Goal: Check status: Check status

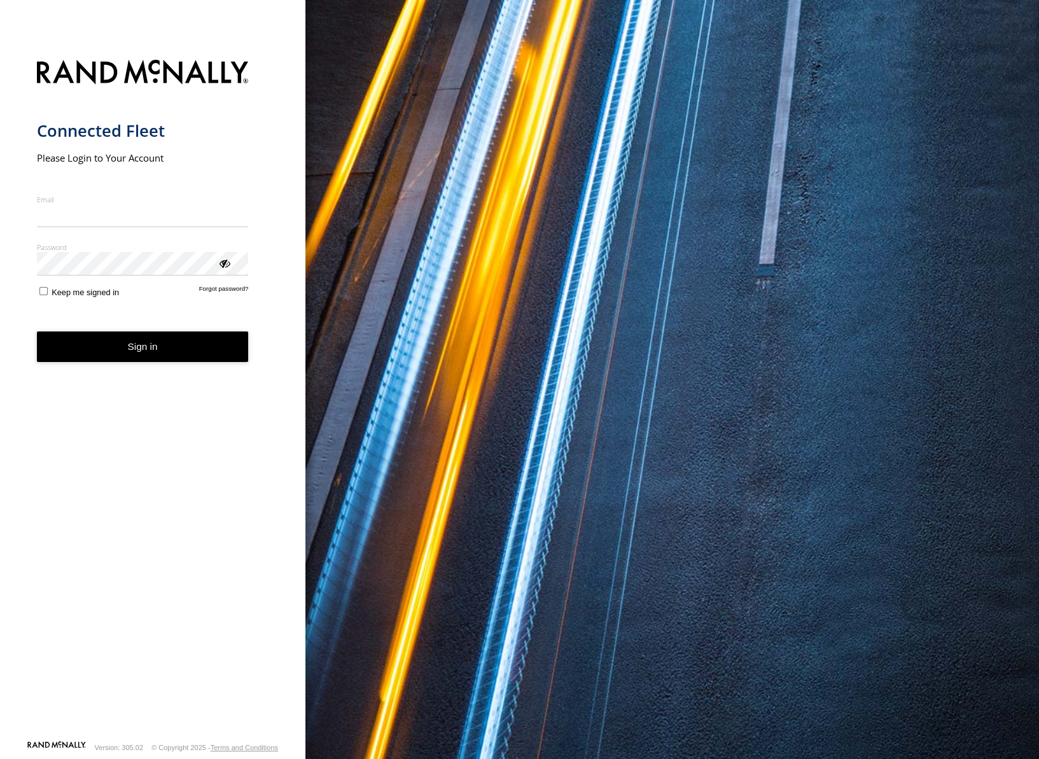
type input "**********"
click at [146, 369] on form "**********" at bounding box center [153, 396] width 232 height 688
click at [151, 342] on button "Sign in" at bounding box center [143, 347] width 212 height 31
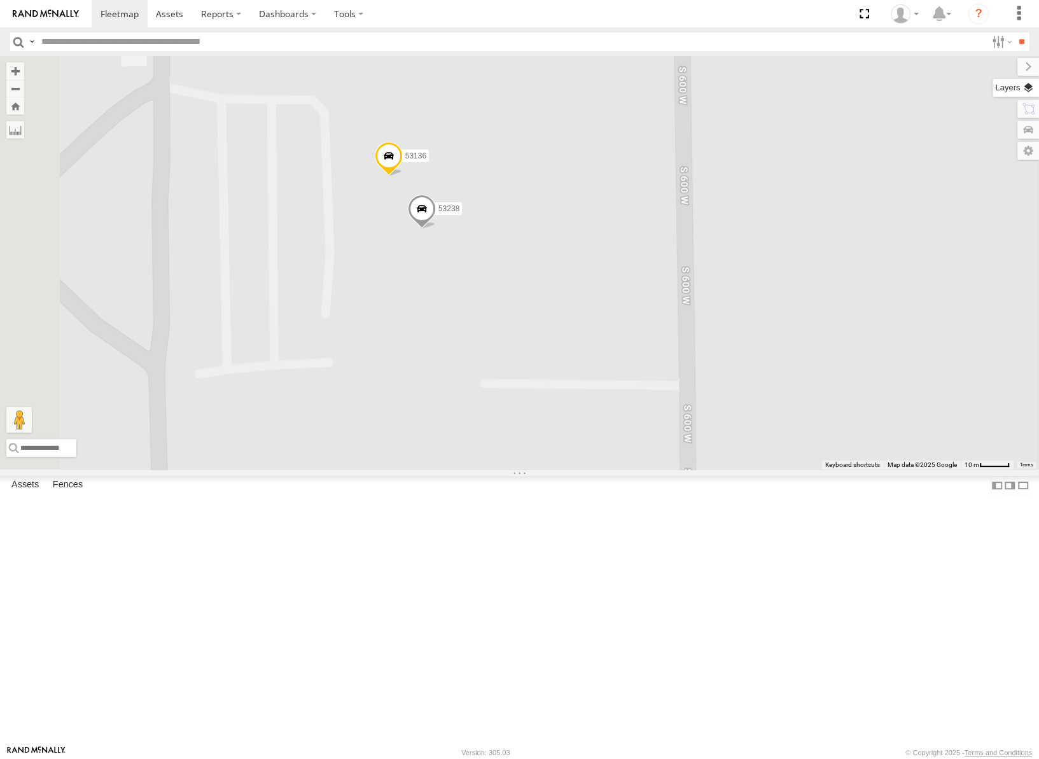
click at [1031, 83] on label at bounding box center [1016, 88] width 46 height 18
click at [0, 0] on span "Basemaps" at bounding box center [0, 0] width 0 height 0
click at [0, 0] on span "Satellite" at bounding box center [0, 0] width 0 height 0
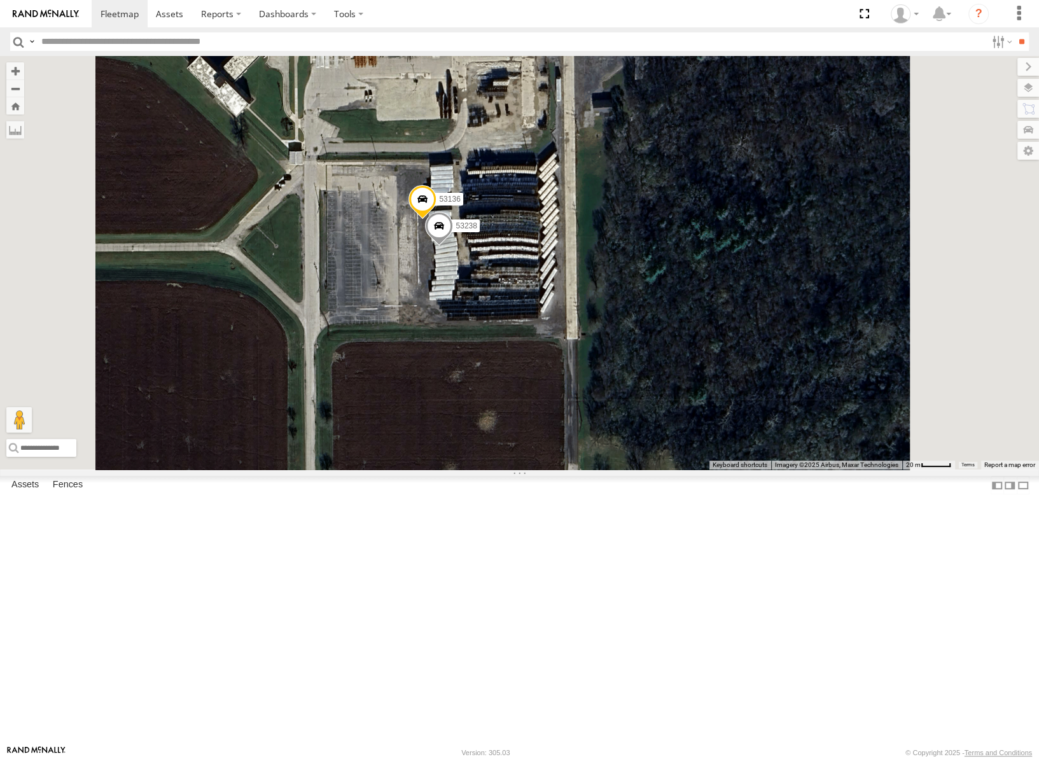
click at [453, 246] on span at bounding box center [439, 229] width 28 height 34
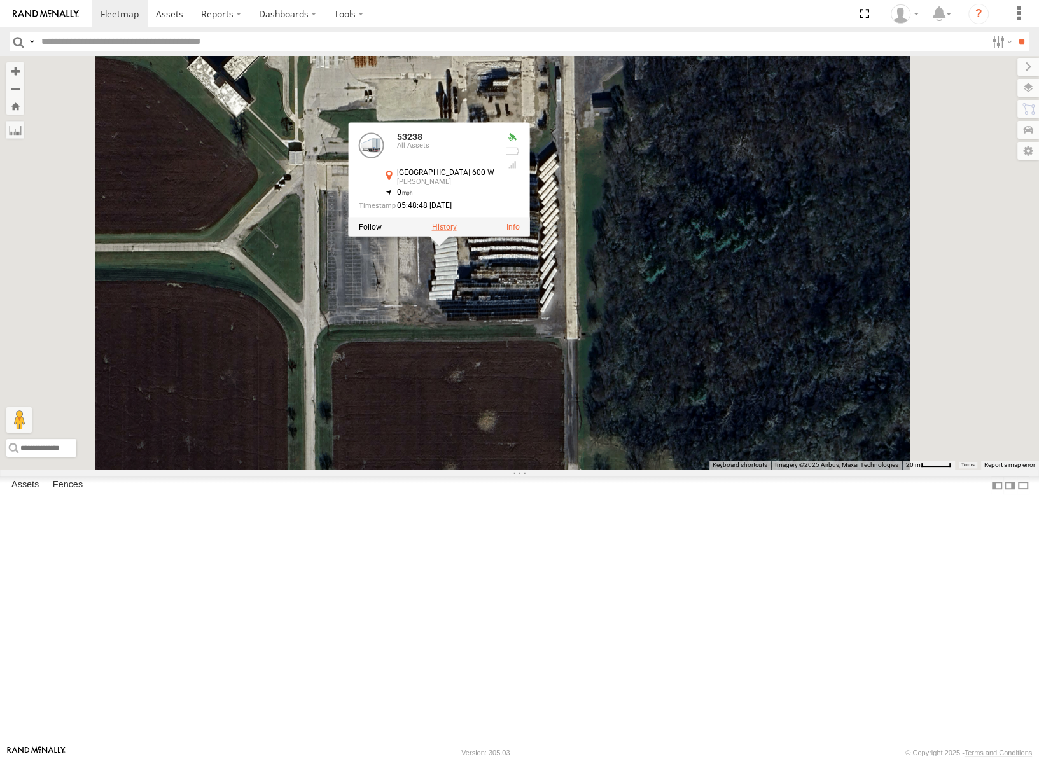
click at [456, 232] on label at bounding box center [443, 227] width 25 height 9
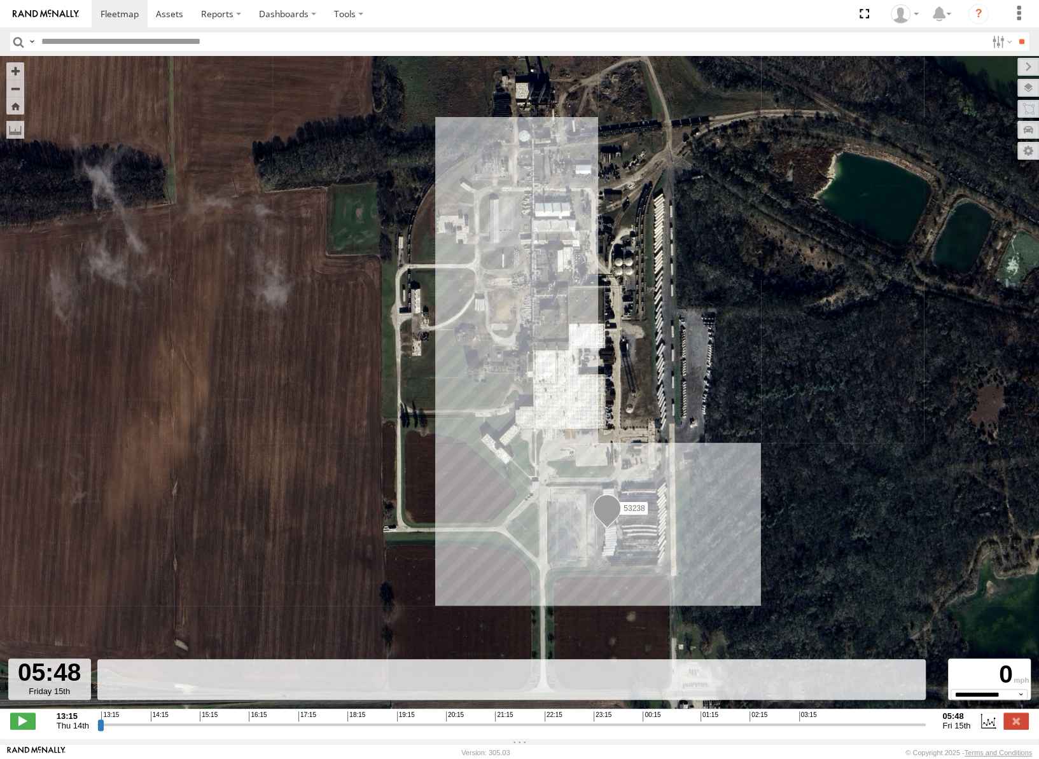
drag, startPoint x: 97, startPoint y: 732, endPoint x: 952, endPoint y: 725, distance: 854.6
type input "**********"
click at [926, 725] on input "range" at bounding box center [511, 724] width 829 height 12
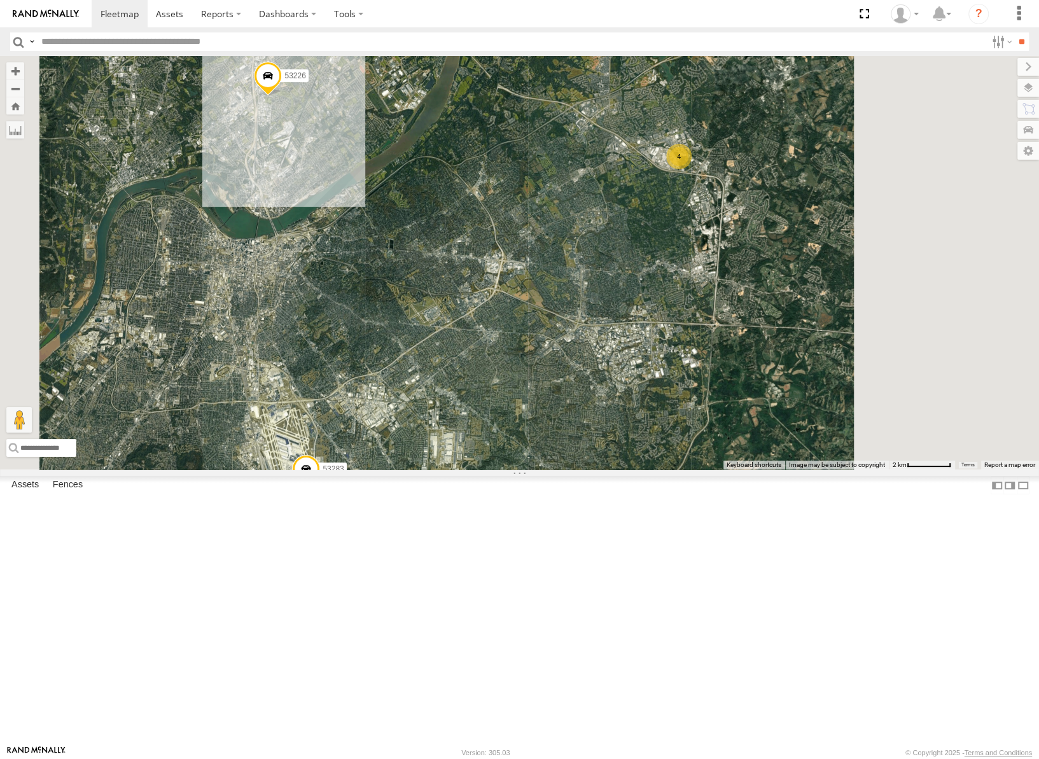
drag, startPoint x: 742, startPoint y: 419, endPoint x: 629, endPoint y: 546, distance: 170.4
click at [629, 470] on div "53217 53247 53287 53233 53103 53239 53278 53208 53252 53240 53281 53235 53288 5…" at bounding box center [519, 263] width 1039 height 414
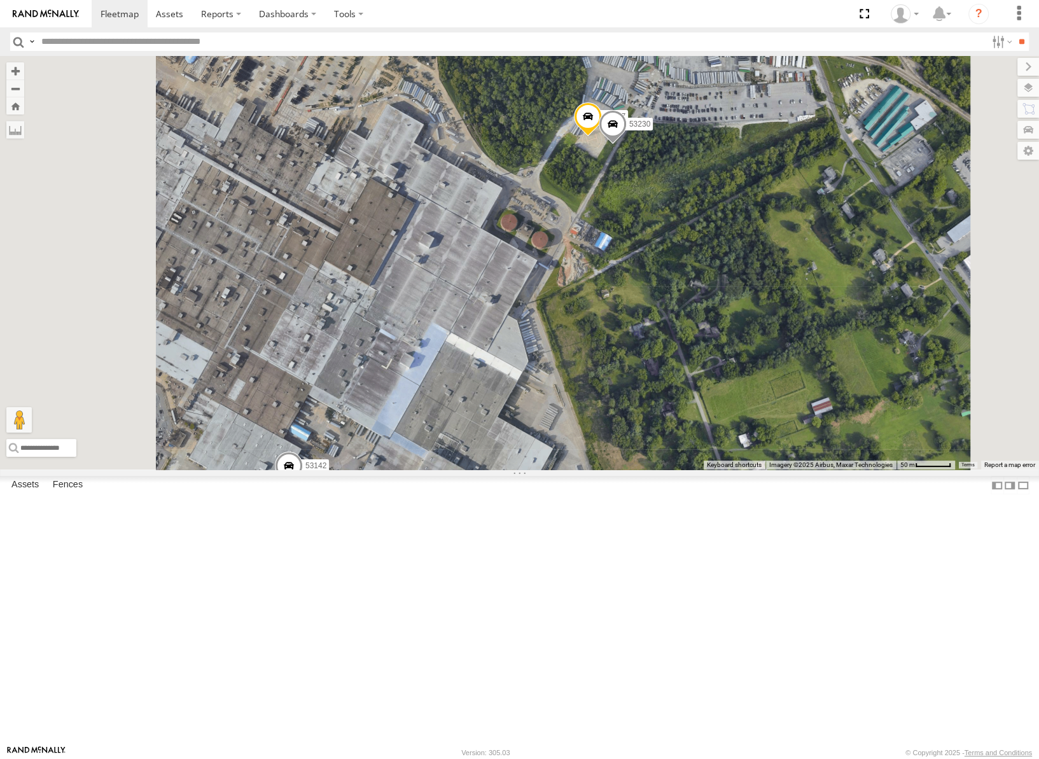
drag, startPoint x: 720, startPoint y: 316, endPoint x: 774, endPoint y: 392, distance: 93.6
click at [774, 392] on div "53217 53247 53287 53233 53103 53239 53278 53208 53252 53240 53281 53235 53288 5…" at bounding box center [519, 263] width 1039 height 414
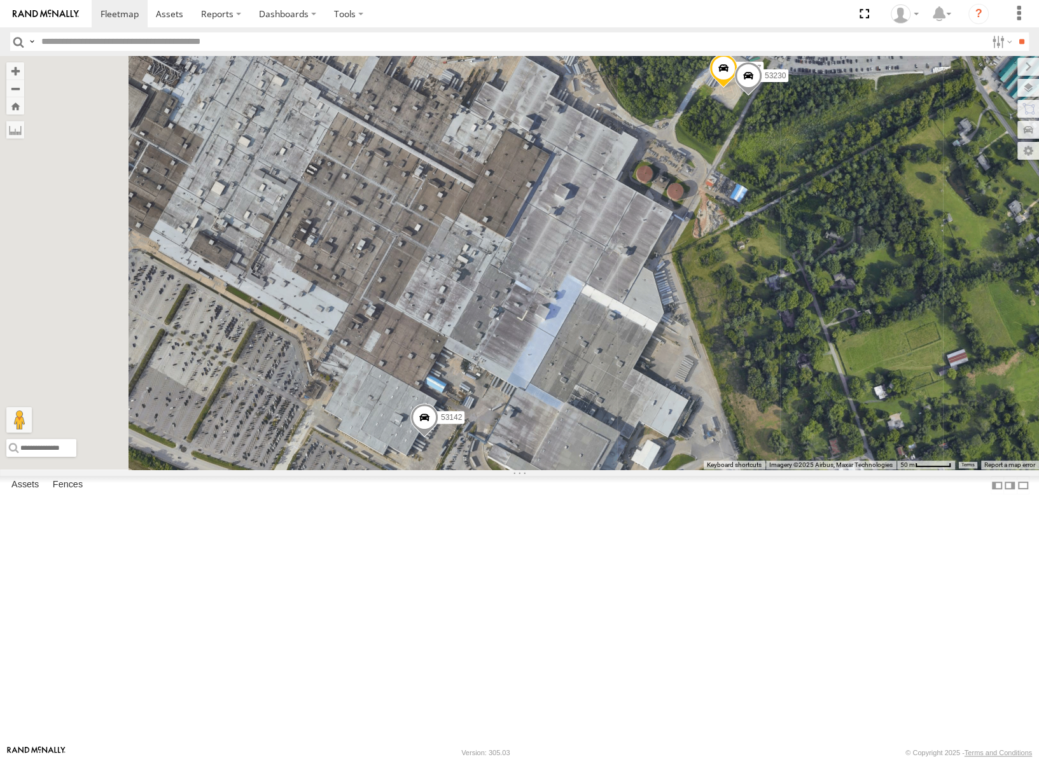
drag, startPoint x: 624, startPoint y: 591, endPoint x: 702, endPoint y: 459, distance: 153.8
click at [702, 459] on div "53217 53247 53287 53233 53103 53239 53278 53208 53252 53240 53281 53235 53288 5…" at bounding box center [519, 263] width 1039 height 414
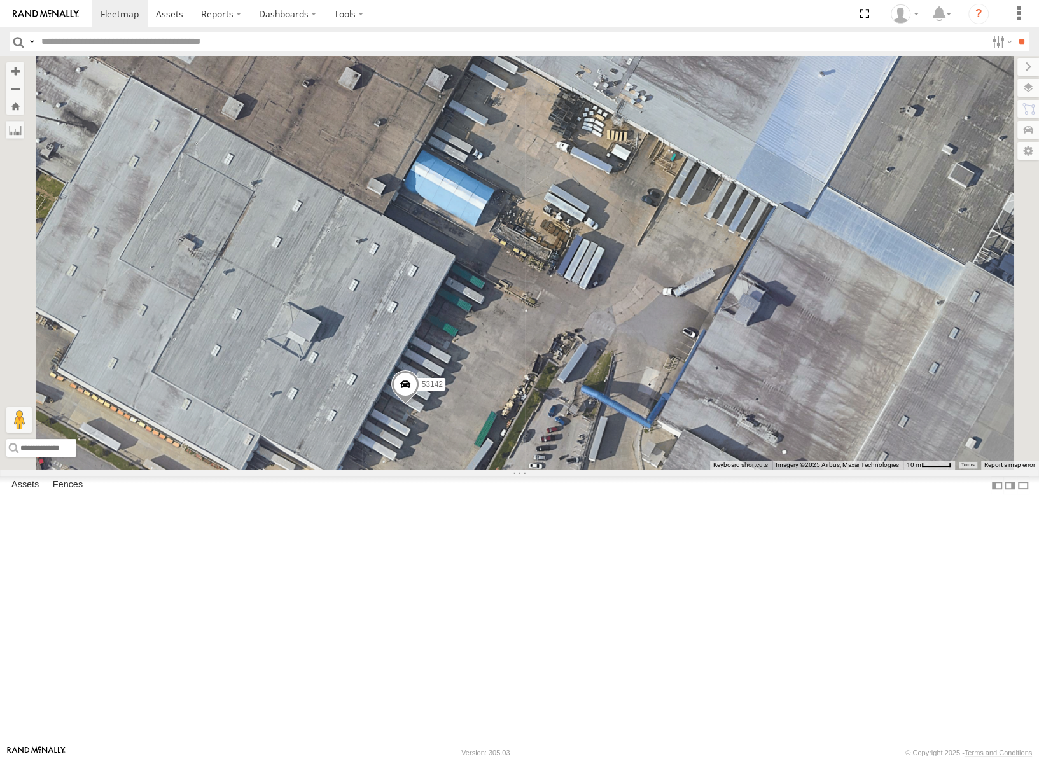
click at [419, 405] on span at bounding box center [405, 387] width 28 height 34
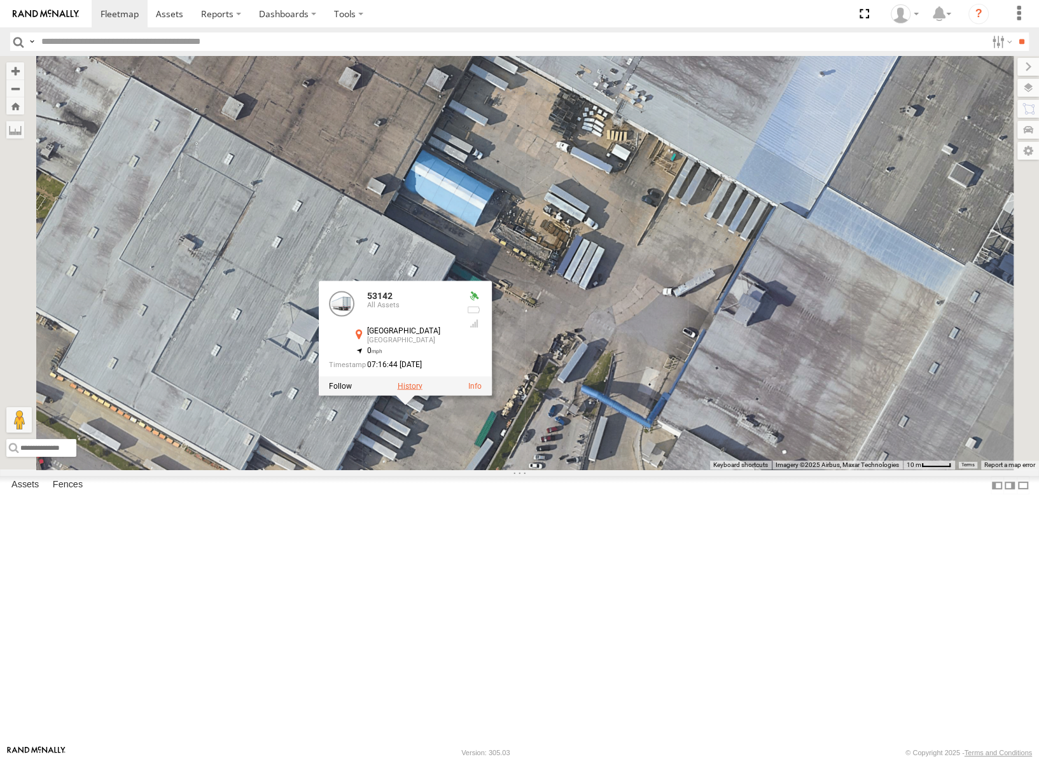
click at [422, 390] on label at bounding box center [409, 385] width 25 height 9
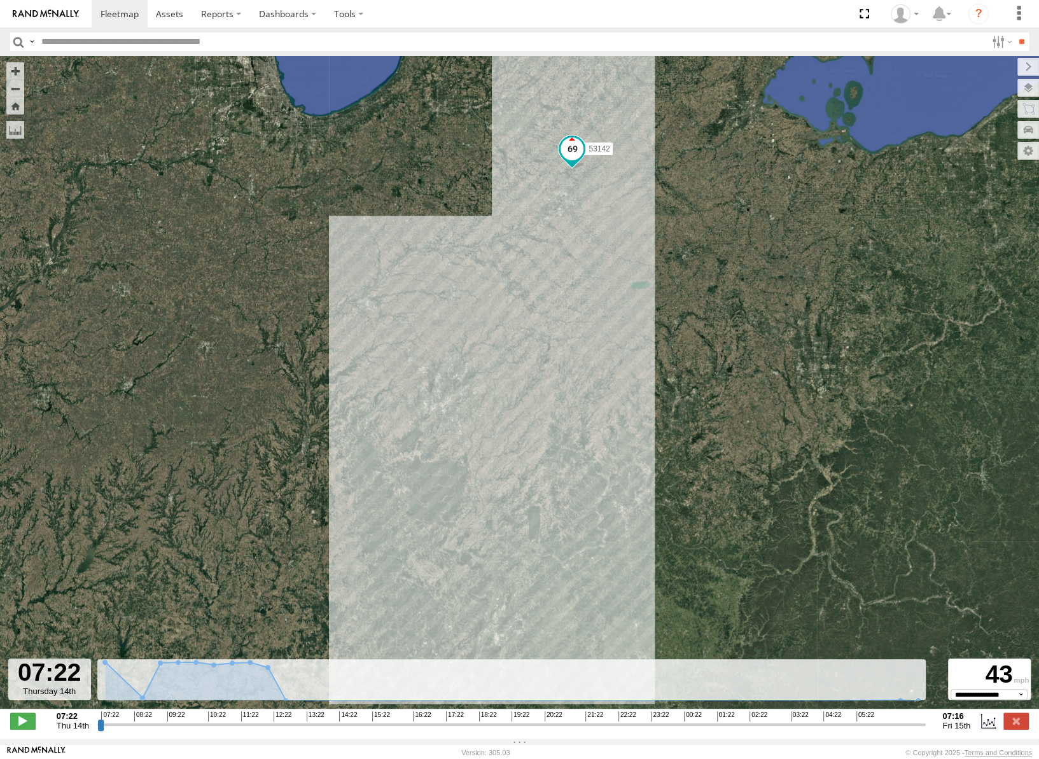
drag, startPoint x: 568, startPoint y: 531, endPoint x: 644, endPoint y: 439, distance: 119.8
click at [644, 439] on div "53142" at bounding box center [519, 389] width 1039 height 666
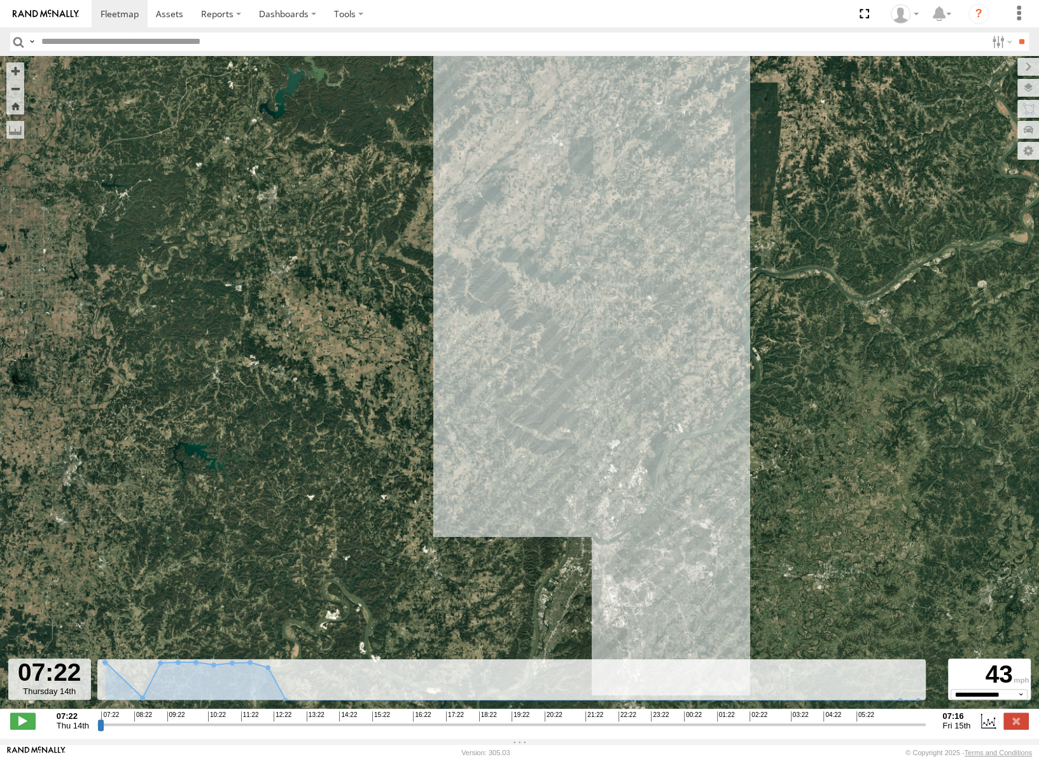
drag, startPoint x: 694, startPoint y: 477, endPoint x: 731, endPoint y: 414, distance: 73.3
click at [731, 414] on div "53142" at bounding box center [519, 389] width 1039 height 666
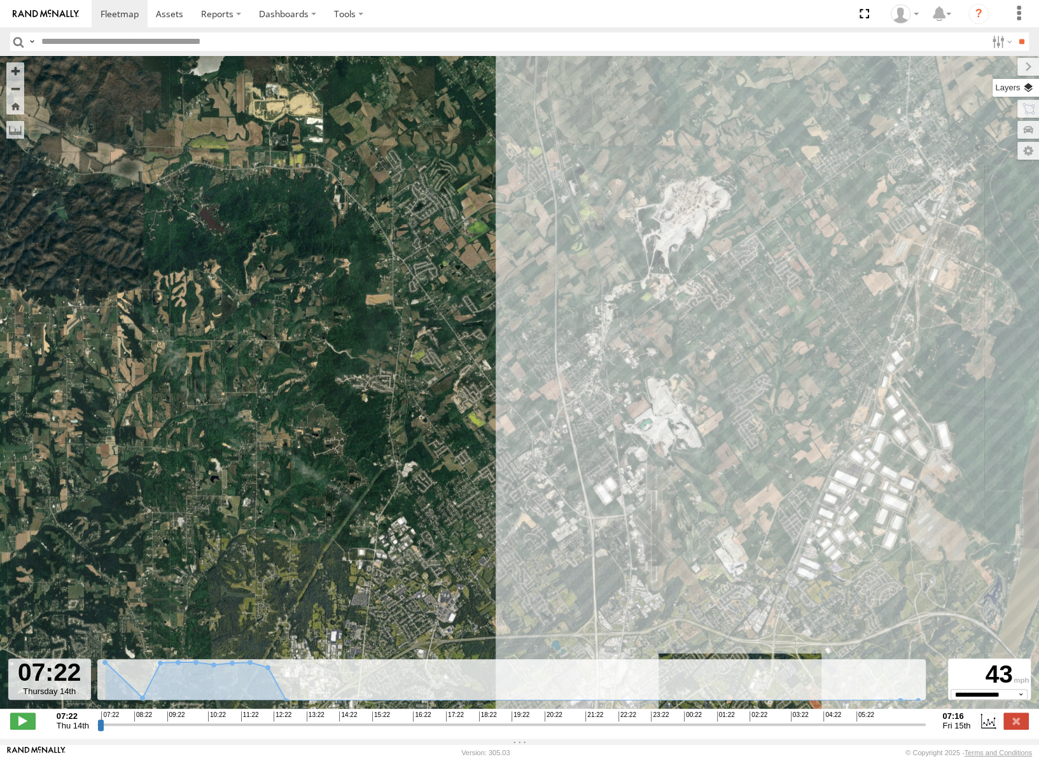
click at [1024, 85] on label at bounding box center [1016, 88] width 46 height 18
click at [0, 0] on span "Basemaps" at bounding box center [0, 0] width 0 height 0
click at [0, 0] on span "Roadmap" at bounding box center [0, 0] width 0 height 0
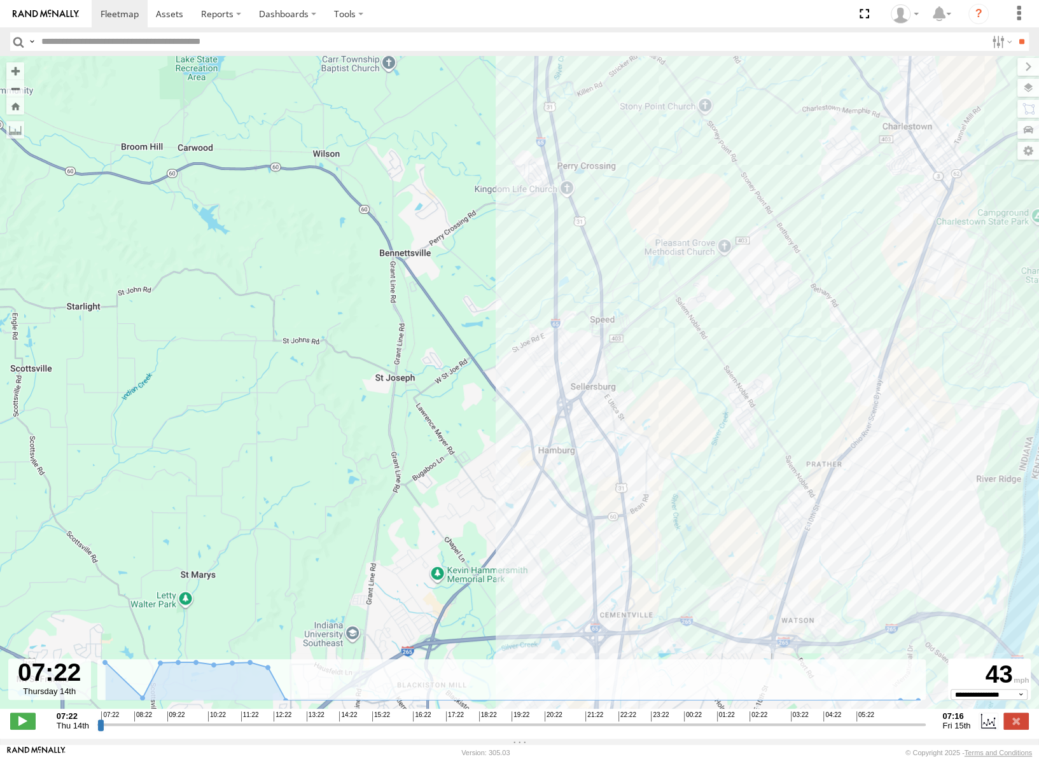
drag, startPoint x: 724, startPoint y: 482, endPoint x: 709, endPoint y: 363, distance: 120.6
click at [709, 363] on div "53142" at bounding box center [519, 389] width 1039 height 666
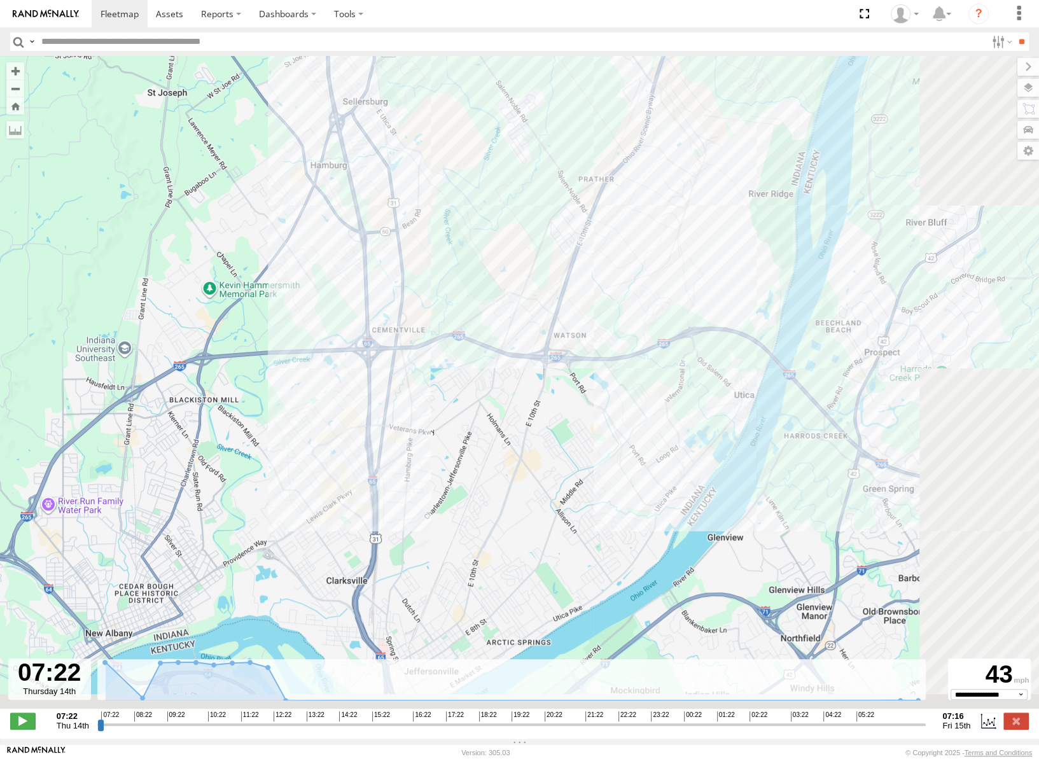
drag, startPoint x: 733, startPoint y: 461, endPoint x: 508, endPoint y: 290, distance: 282.4
click at [510, 291] on div "53142" at bounding box center [519, 389] width 1039 height 666
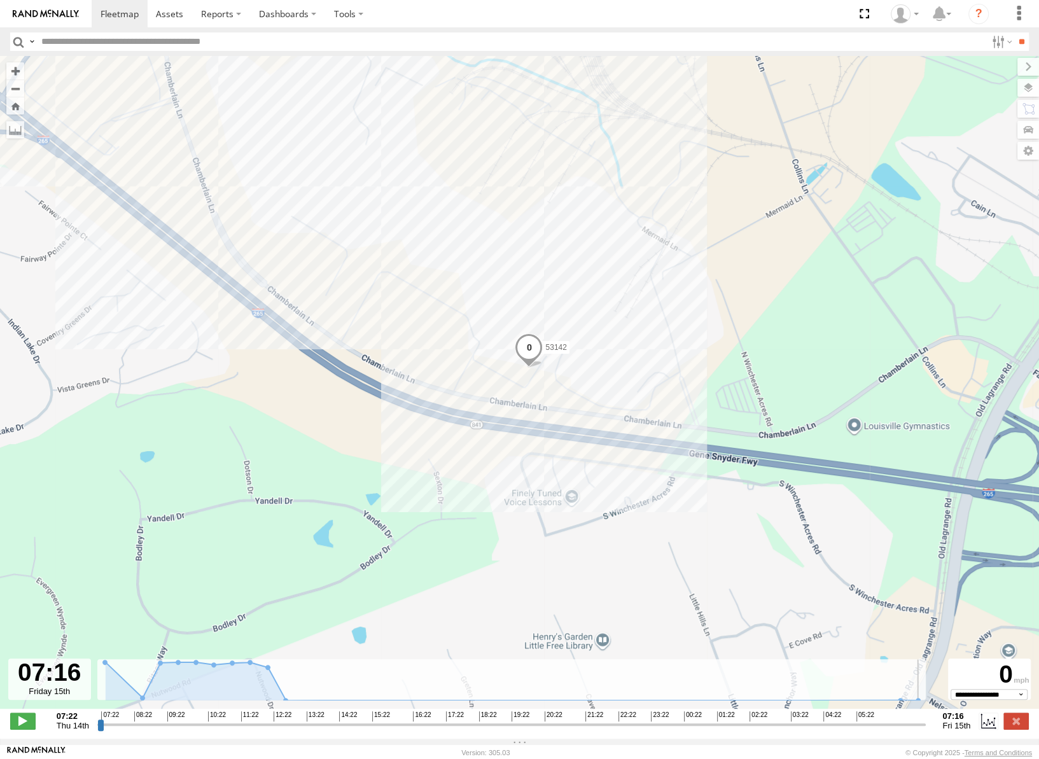
drag, startPoint x: 97, startPoint y: 730, endPoint x: 944, endPoint y: 757, distance: 848.0
type input "**********"
click at [926, 730] on input "range" at bounding box center [511, 724] width 829 height 12
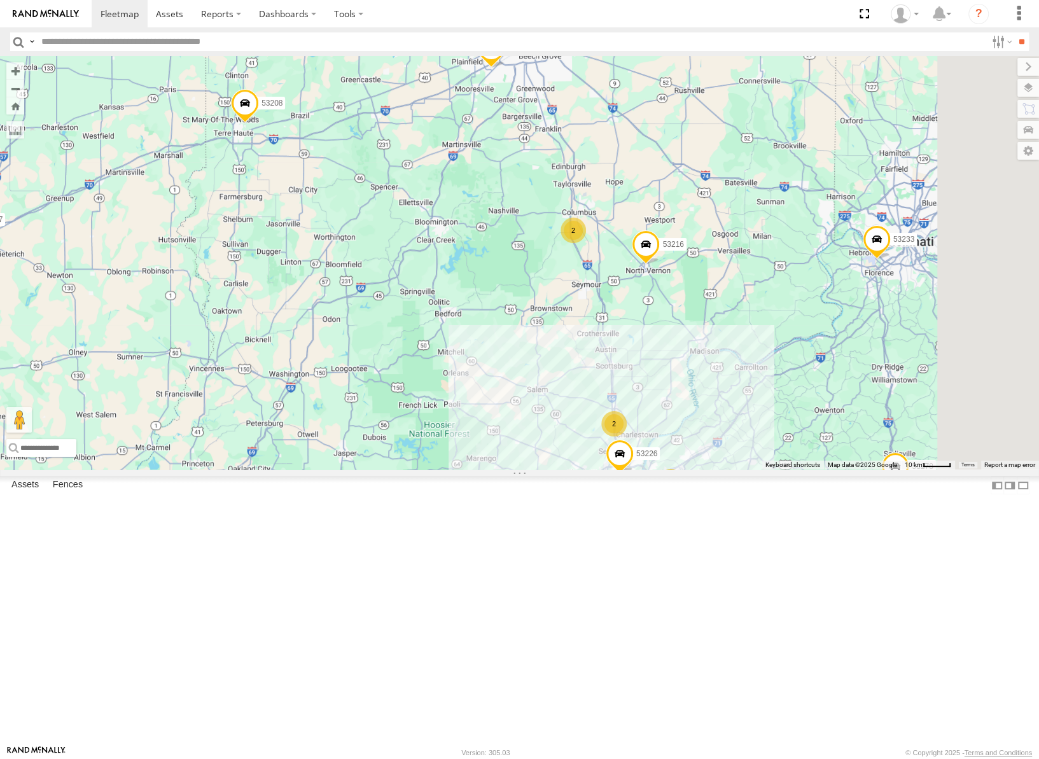
drag, startPoint x: 725, startPoint y: 424, endPoint x: 715, endPoint y: 423, distance: 10.8
click at [716, 424] on div "53217 53247 53287 53233 53103 53239 53278 53208 53252 53240 53281 53235 53288 5…" at bounding box center [519, 263] width 1039 height 414
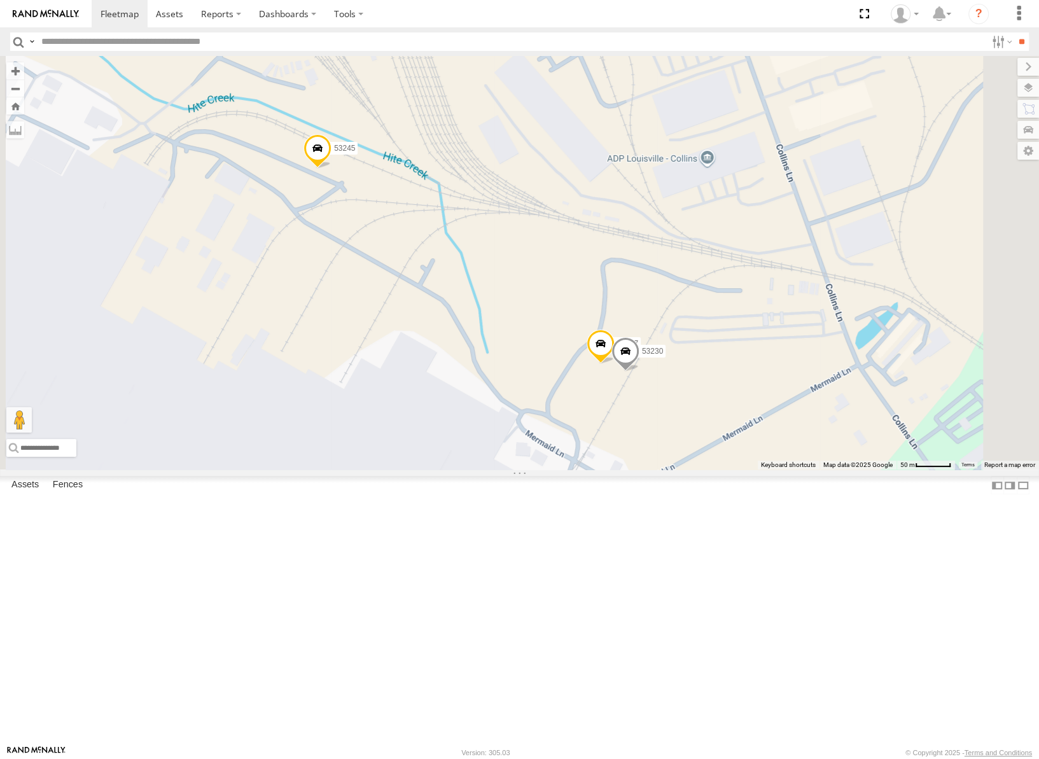
click at [639, 372] on span at bounding box center [625, 354] width 28 height 34
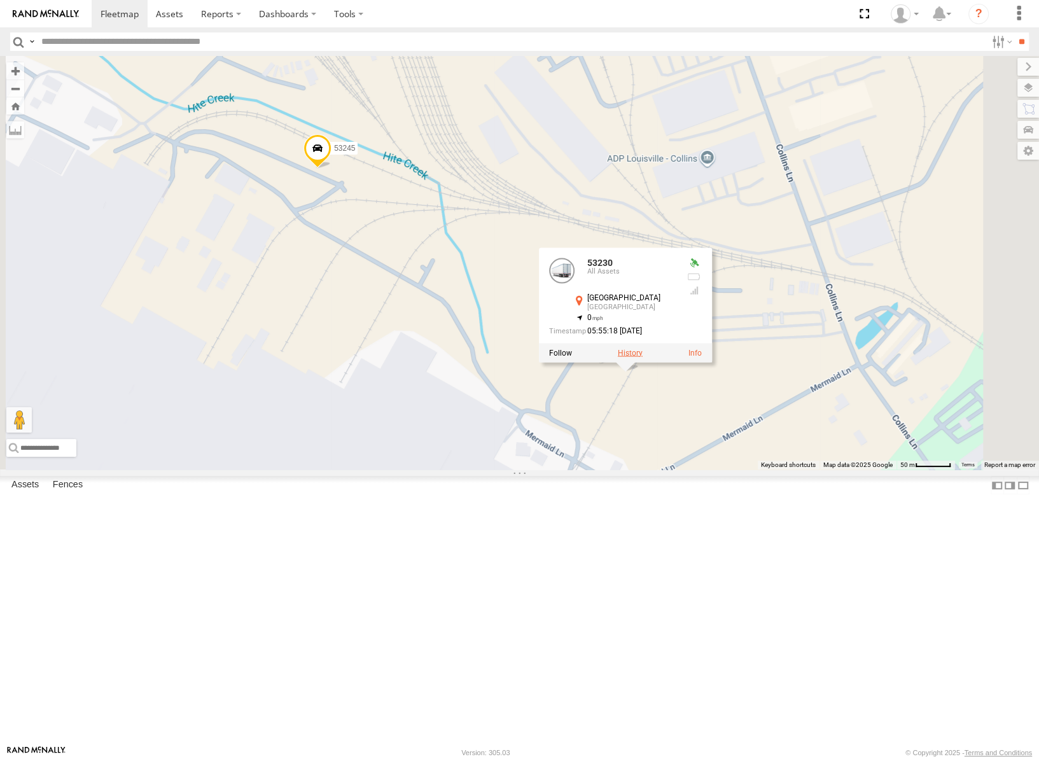
click at [642, 357] on label at bounding box center [629, 352] width 25 height 9
type input "**********"
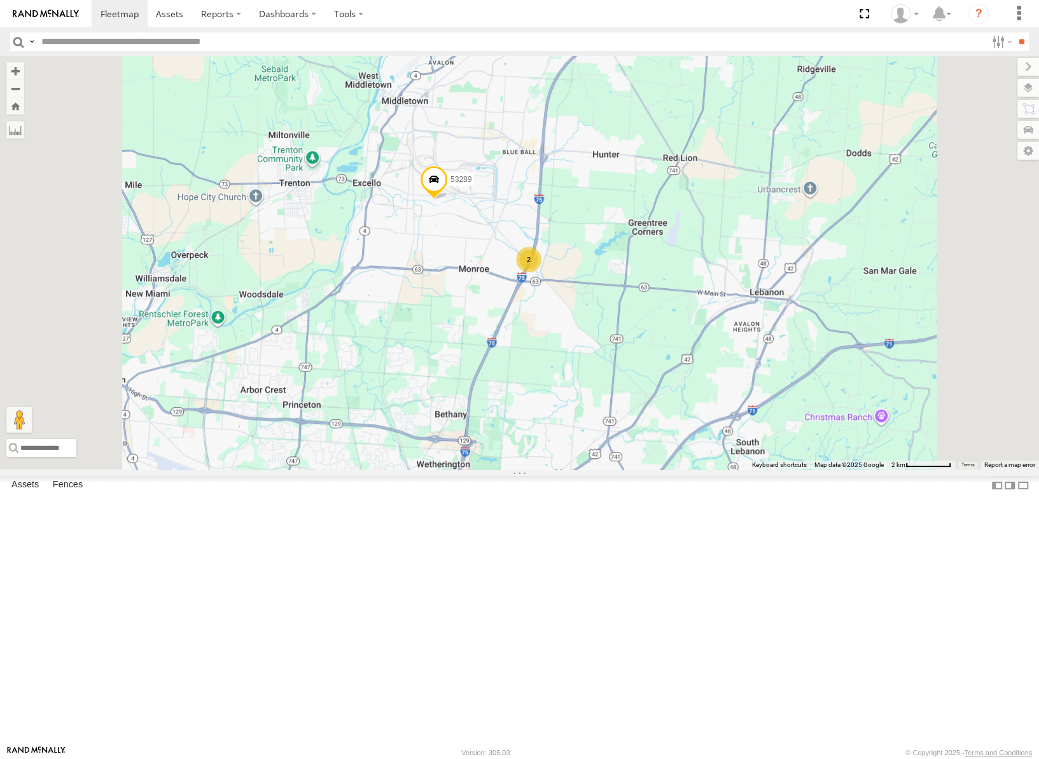
click at [665, 292] on div "53217 53247 53287 53233 53103 53239 53278 53208 53252 53240 53281 53235 53288 5…" at bounding box center [519, 263] width 1039 height 414
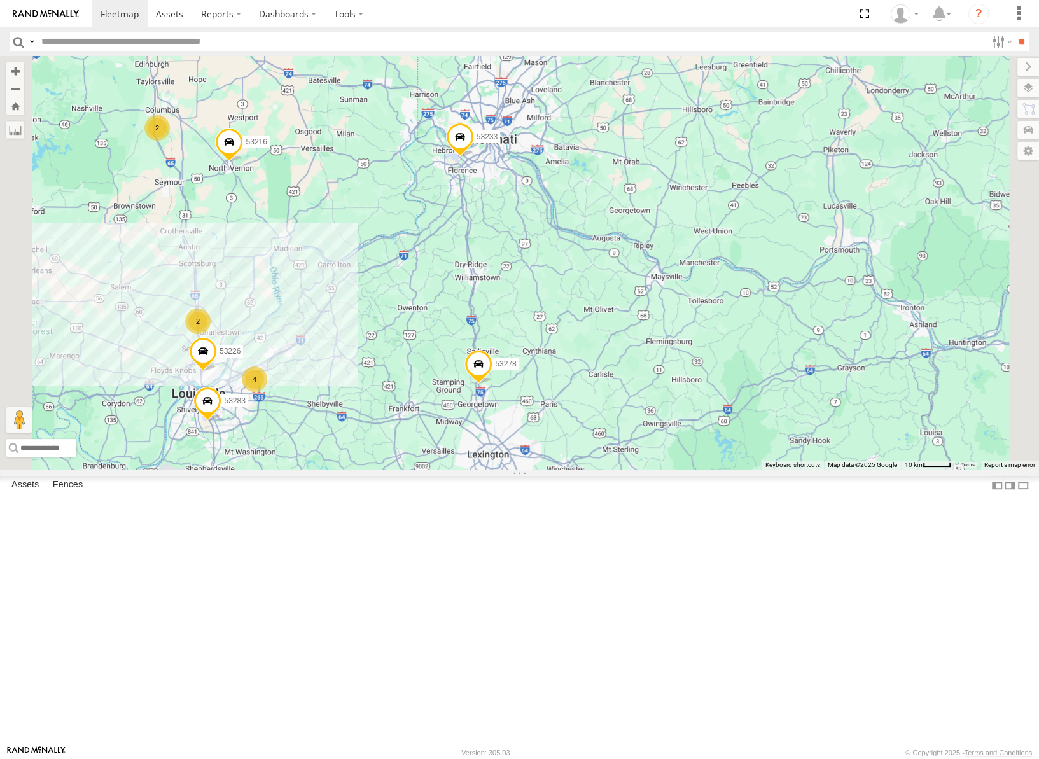
drag, startPoint x: 697, startPoint y: 522, endPoint x: 746, endPoint y: 316, distance: 211.9
click at [767, 298] on div "53217 53247 53287 53233 53103 53239 53278 53208 53252 53240 53281 53235 53288 5…" at bounding box center [519, 263] width 1039 height 414
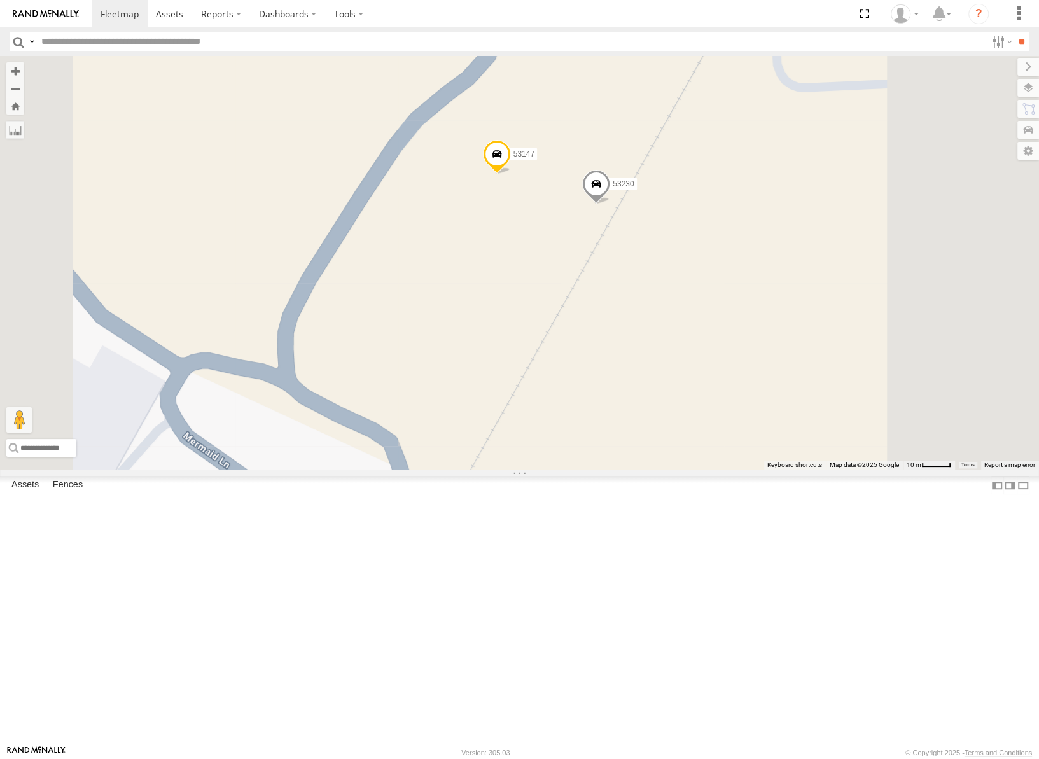
click at [510, 174] on span at bounding box center [496, 157] width 28 height 34
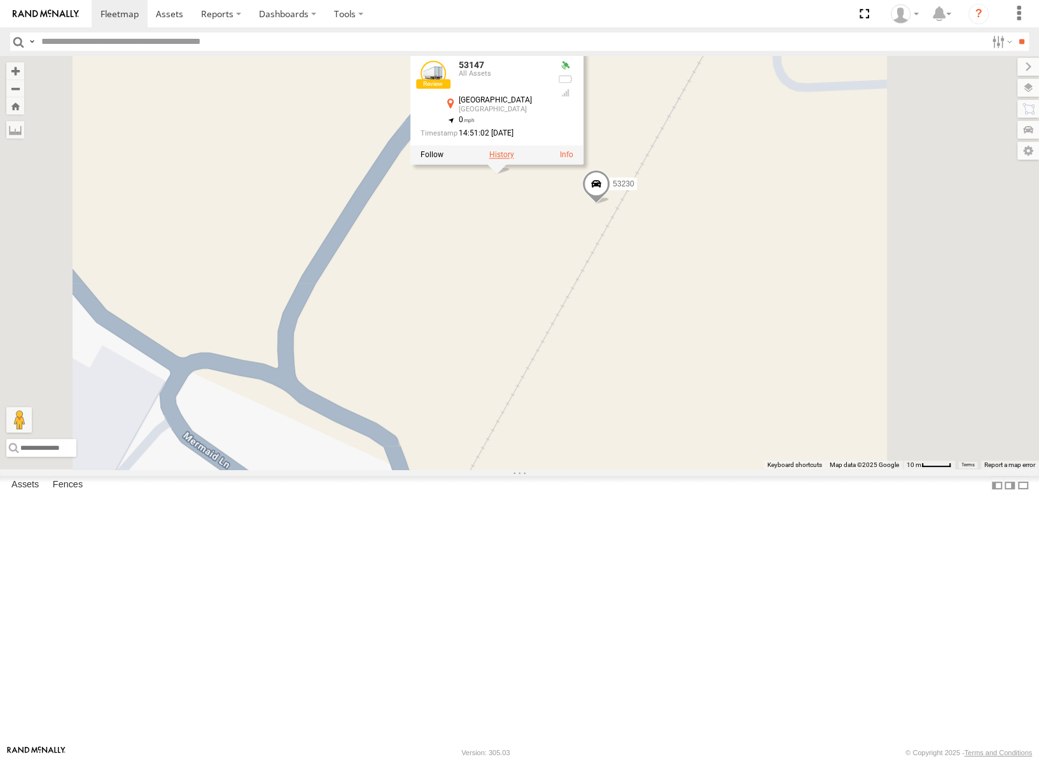
click at [513, 160] on label at bounding box center [501, 155] width 25 height 9
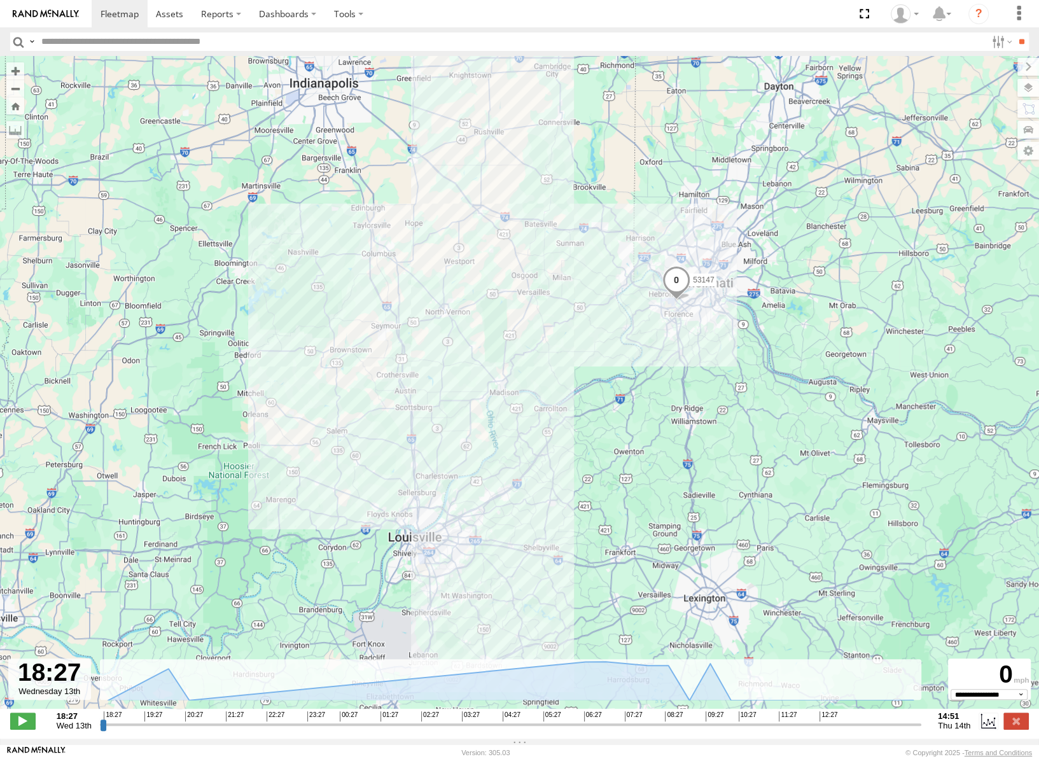
drag, startPoint x: 599, startPoint y: 463, endPoint x: 662, endPoint y: 412, distance: 81.0
click at [674, 400] on div "53147" at bounding box center [519, 389] width 1039 height 666
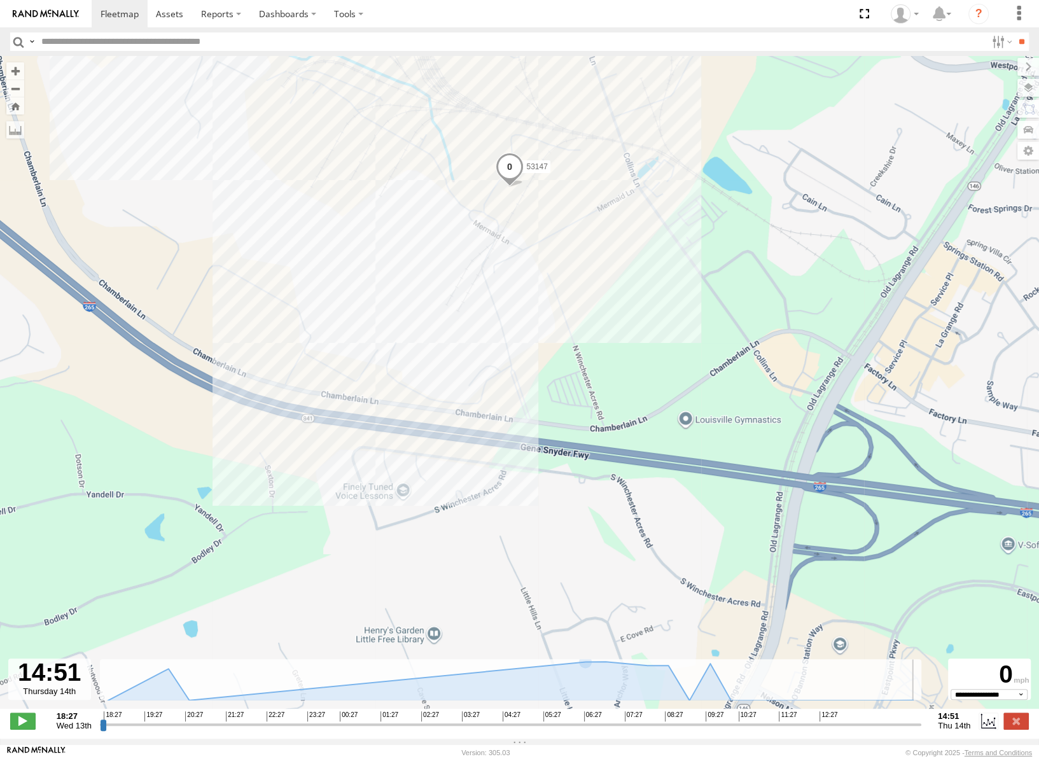
drag, startPoint x: 102, startPoint y: 732, endPoint x: 948, endPoint y: 746, distance: 846.4
type input "**********"
click at [921, 730] on input "range" at bounding box center [510, 724] width 821 height 12
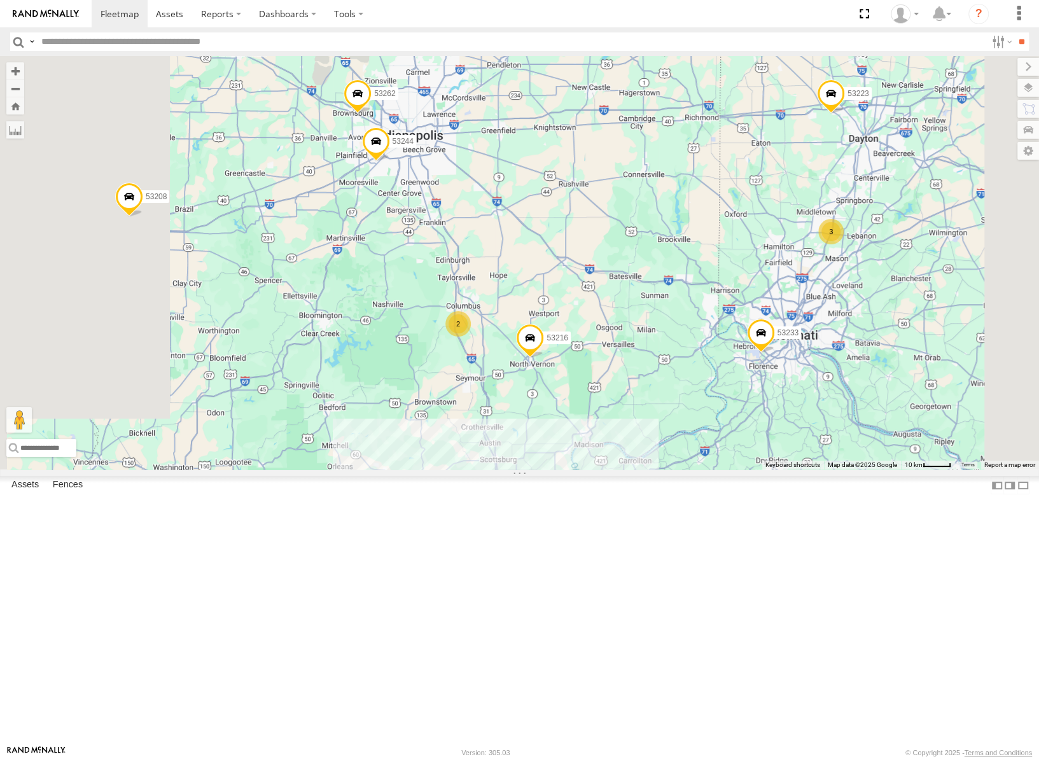
drag, startPoint x: 597, startPoint y: 263, endPoint x: 668, endPoint y: 365, distance: 123.9
click at [668, 365] on div "53217 53247 53287 53233 53103 53239 53278 53208 53252 53240 53281 53235 53288 5…" at bounding box center [519, 263] width 1039 height 414
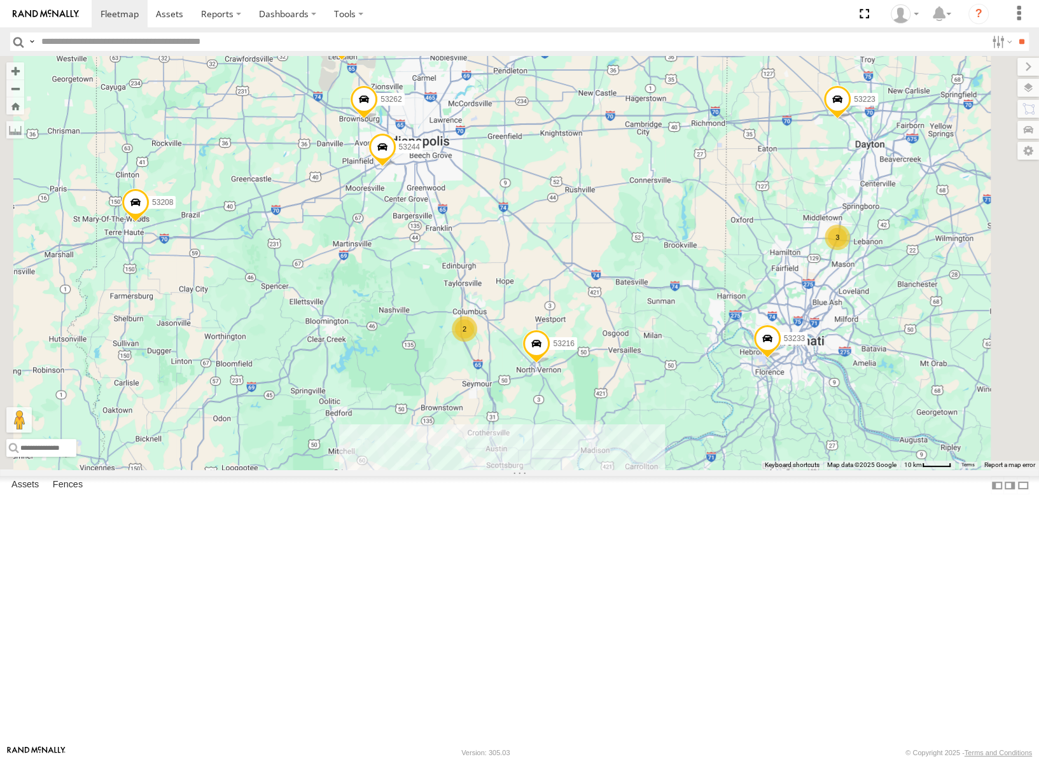
drag, startPoint x: 771, startPoint y: 464, endPoint x: 828, endPoint y: 343, distance: 133.5
click at [828, 343] on div "53217 53247 53287 53233 53103 53239 53278 53208 53252 53240 53281 53235 53288 5…" at bounding box center [519, 263] width 1039 height 414
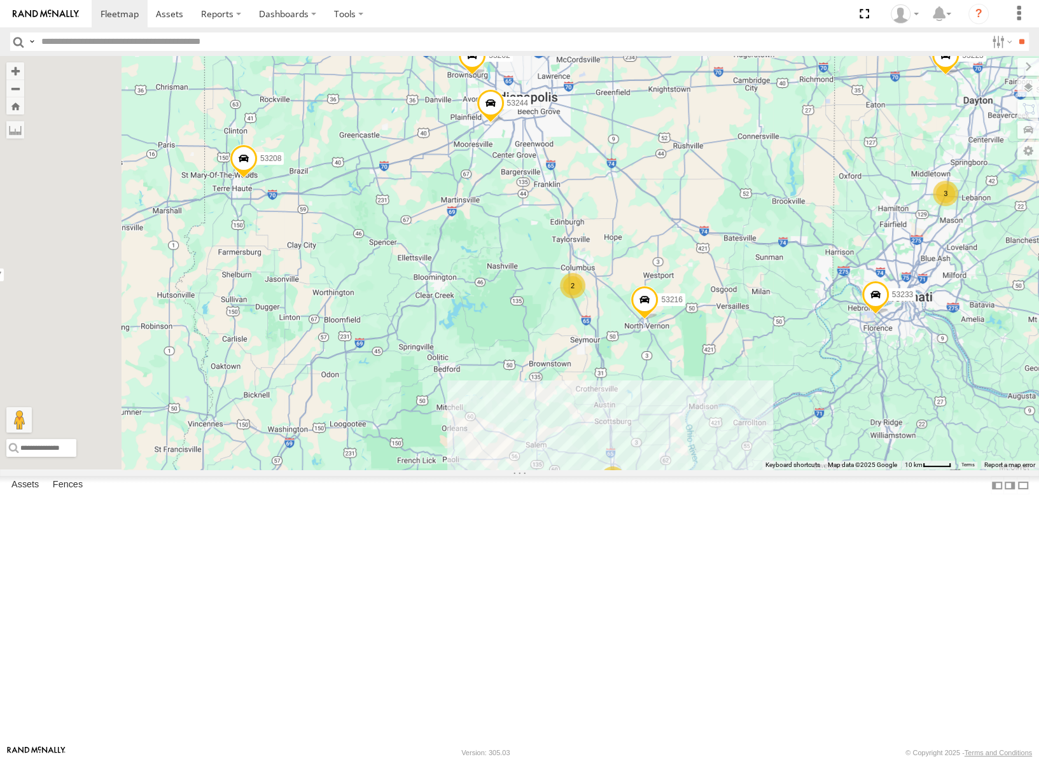
drag, startPoint x: 741, startPoint y: 286, endPoint x: 779, endPoint y: 391, distance: 111.5
click at [779, 391] on div "53217 53247 53287 53233 53103 53239 53278 53208 53252 53240 53281 53235 53288 5…" at bounding box center [519, 263] width 1039 height 414
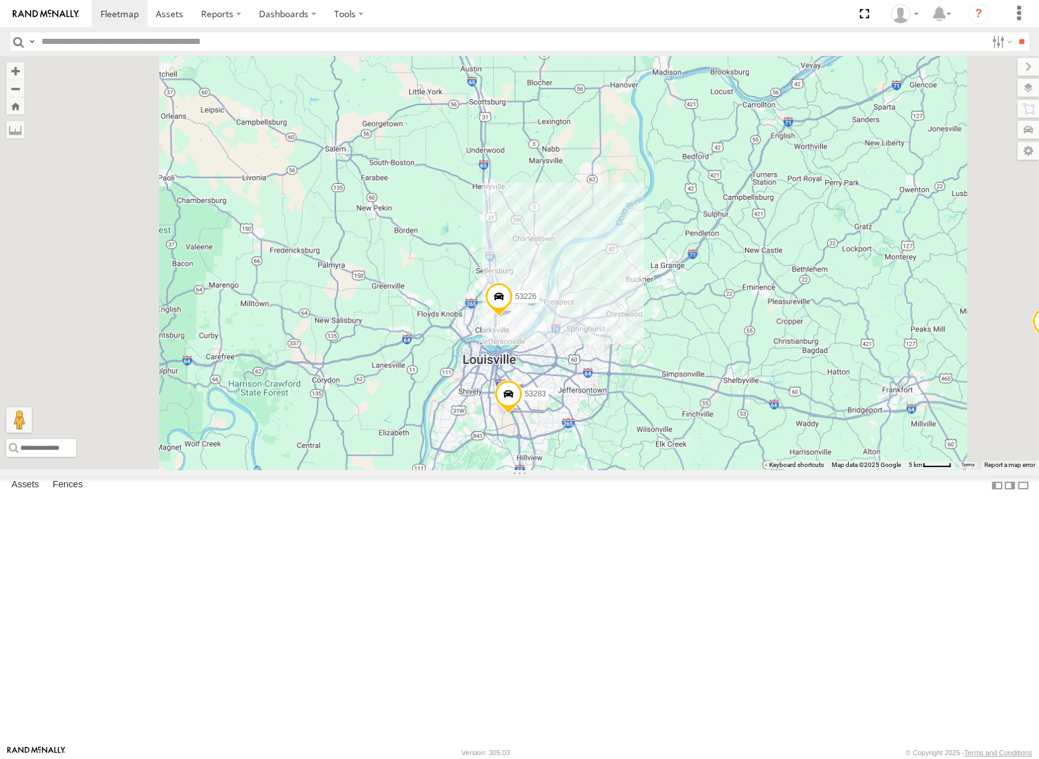
drag, startPoint x: 813, startPoint y: 648, endPoint x: 908, endPoint y: 444, distance: 225.5
click at [907, 449] on div "53217 53247 53287 53233 53103 53239 53278 53208 53252 53240 53281 53235 53288 5…" at bounding box center [519, 263] width 1039 height 414
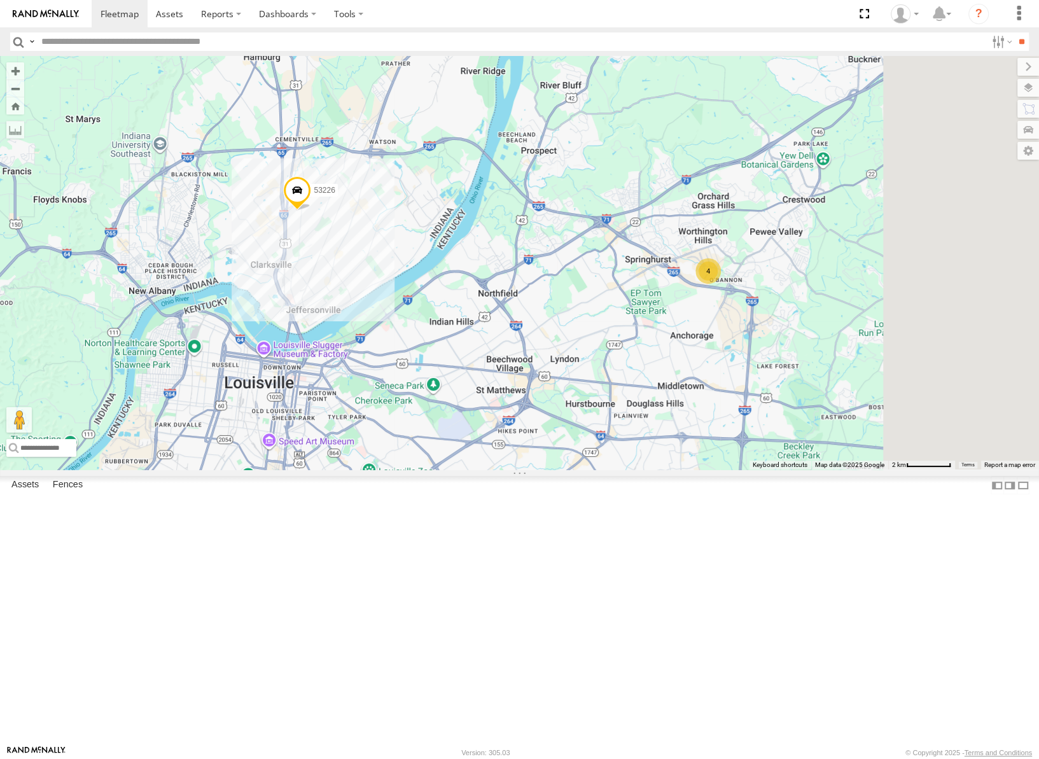
drag, startPoint x: 732, startPoint y: 451, endPoint x: 715, endPoint y: 463, distance: 20.1
click at [715, 463] on div "53217 53247 53287 53233 53103 53239 53278 53208 53252 53240 53281 53235 53288 5…" at bounding box center [519, 263] width 1039 height 414
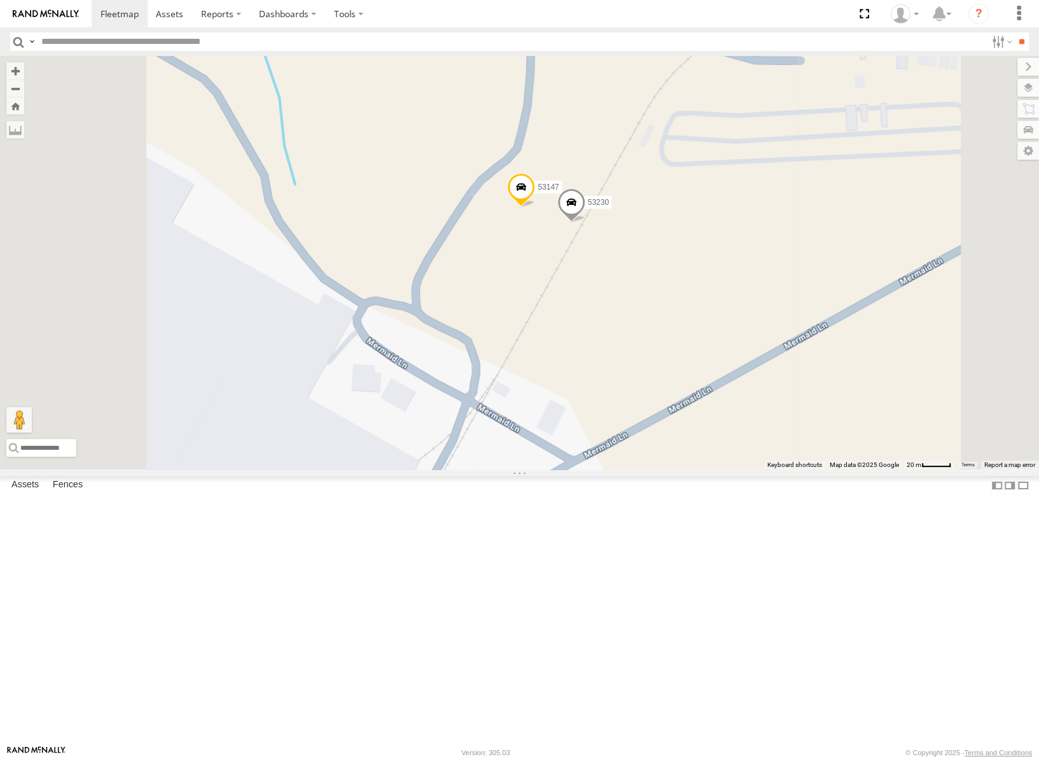
drag, startPoint x: 713, startPoint y: 411, endPoint x: 799, endPoint y: 448, distance: 92.9
click at [799, 448] on div "53217 53247 53287 53233 53103 53239 53278 53208 53252 53240 53281 53235 53288 5…" at bounding box center [519, 263] width 1039 height 414
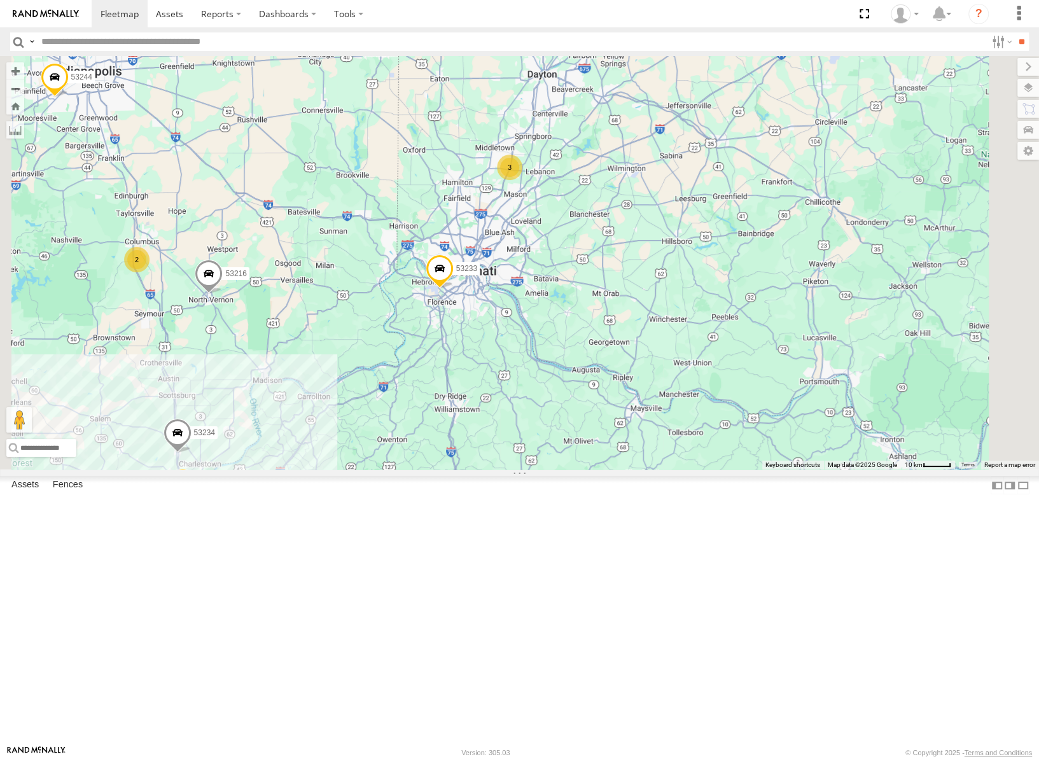
drag, startPoint x: 863, startPoint y: 340, endPoint x: 754, endPoint y: 380, distance: 116.6
click at [770, 377] on div "53247 53287 53217 53240 53288 53236 53151 53233 53239 53278 53208 53252 53281 5…" at bounding box center [519, 263] width 1039 height 414
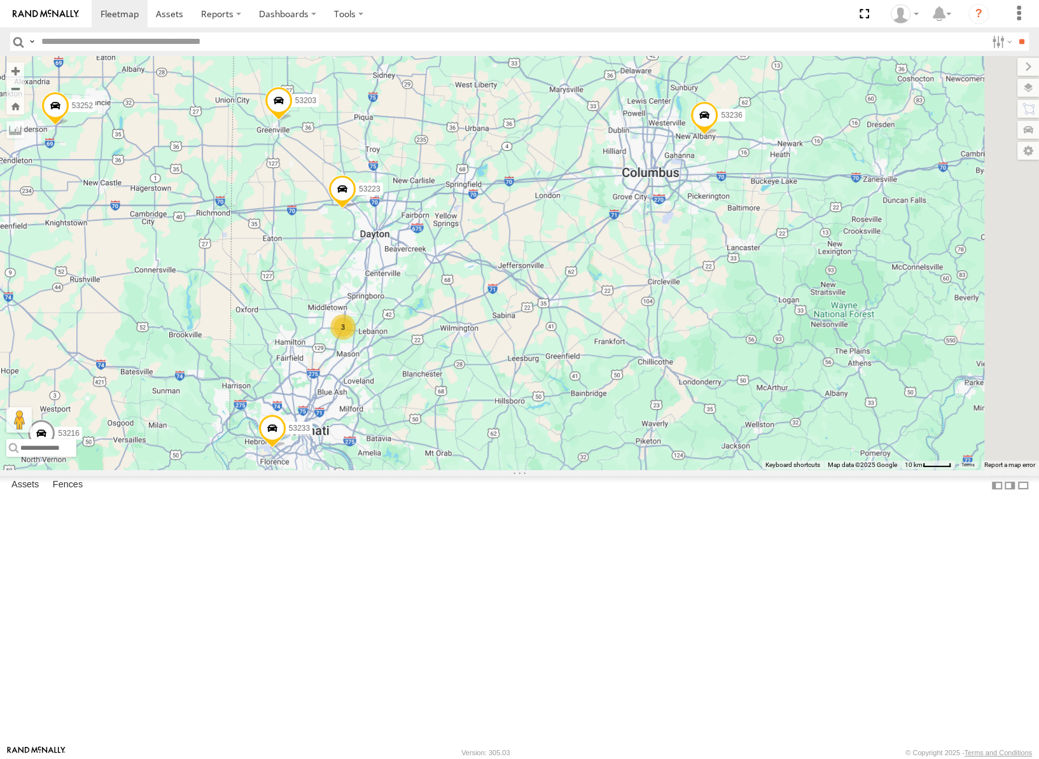
drag, startPoint x: 747, startPoint y: 368, endPoint x: 678, endPoint y: 428, distance: 92.0
click at [678, 428] on div "53247 53287 53217 53240 53288 53236 53151 53233 53239 53278 53208 53252 53281 5…" at bounding box center [519, 263] width 1039 height 414
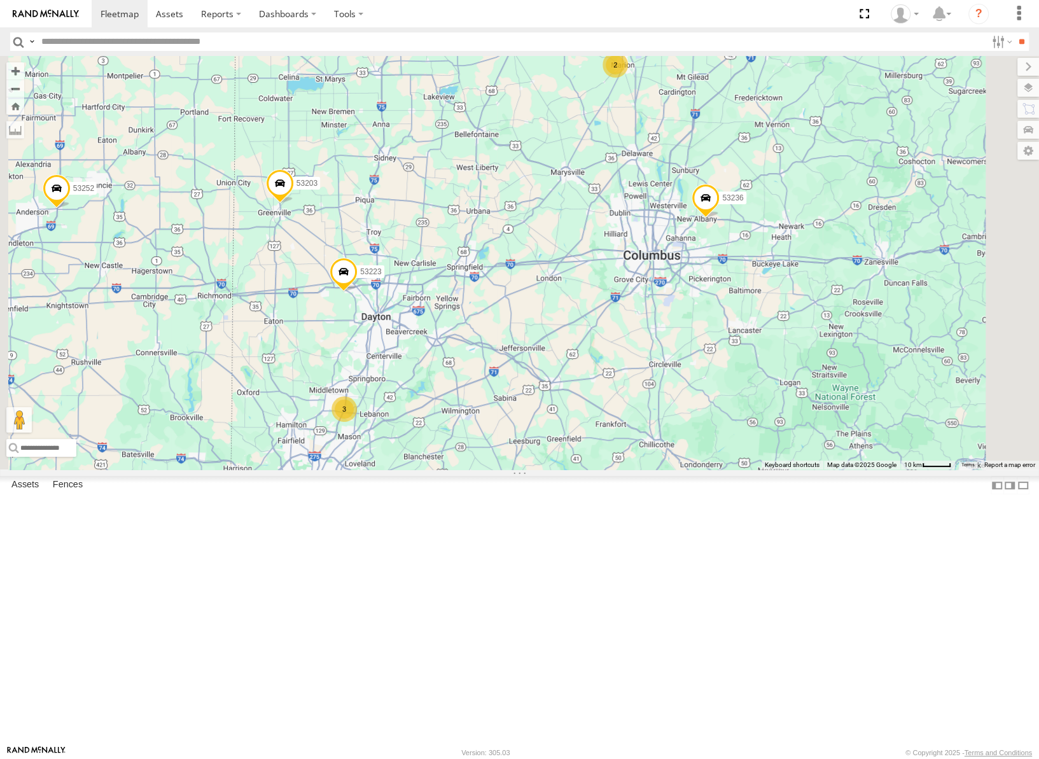
drag, startPoint x: 856, startPoint y: 288, endPoint x: 773, endPoint y: 372, distance: 117.4
click at [773, 372] on div "53247 53287 53217 53240 53288 53236 53151 53233 53239 53278 53208 53252 53281 5…" at bounding box center [519, 263] width 1039 height 414
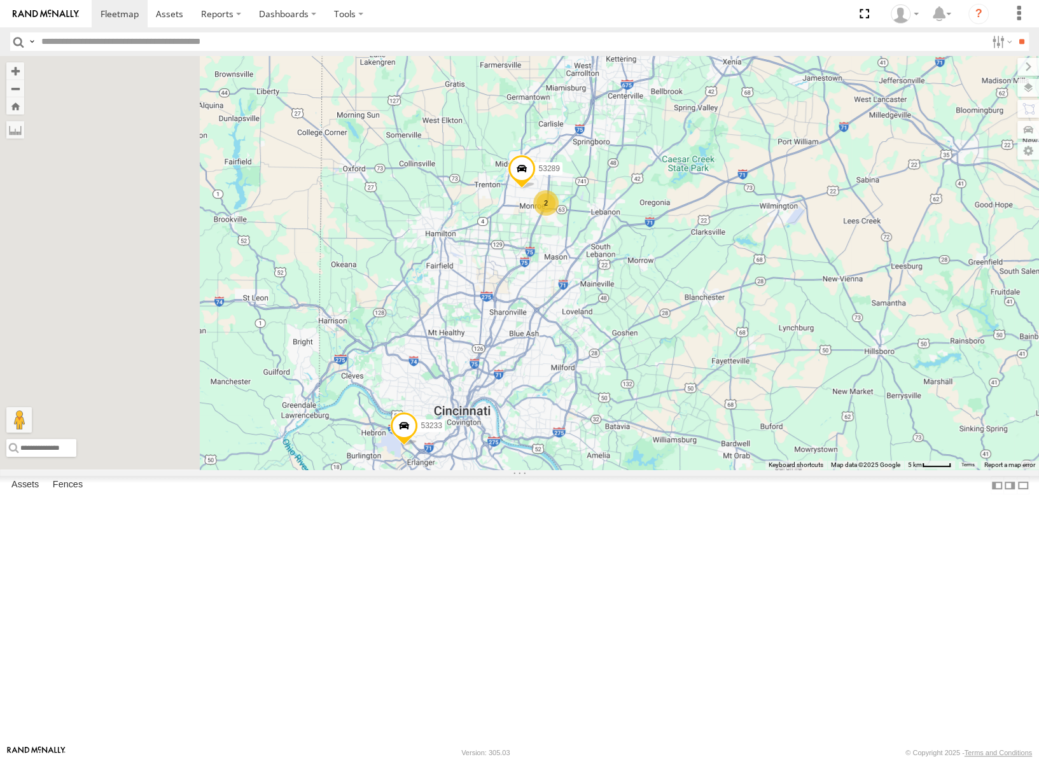
drag, startPoint x: 642, startPoint y: 495, endPoint x: 783, endPoint y: 389, distance: 175.9
click at [783, 389] on div "53247 53287 53217 53240 53288 53236 53151 53233 53239 53278 53208 53252 53281 5…" at bounding box center [519, 263] width 1039 height 414
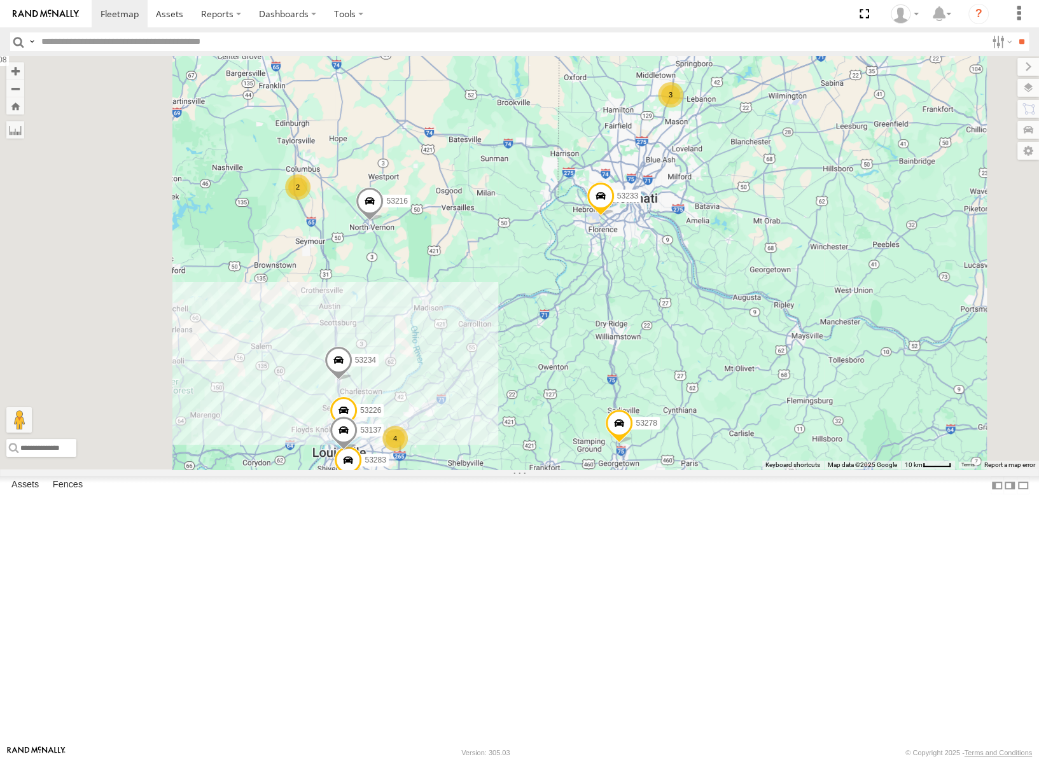
drag, startPoint x: 743, startPoint y: 516, endPoint x: 790, endPoint y: 337, distance: 184.9
click at [789, 337] on div "53247 53287 53217 53240 53288 53236 53151 53233 53239 53278 53208 53252 53281 5…" at bounding box center [519, 263] width 1039 height 414
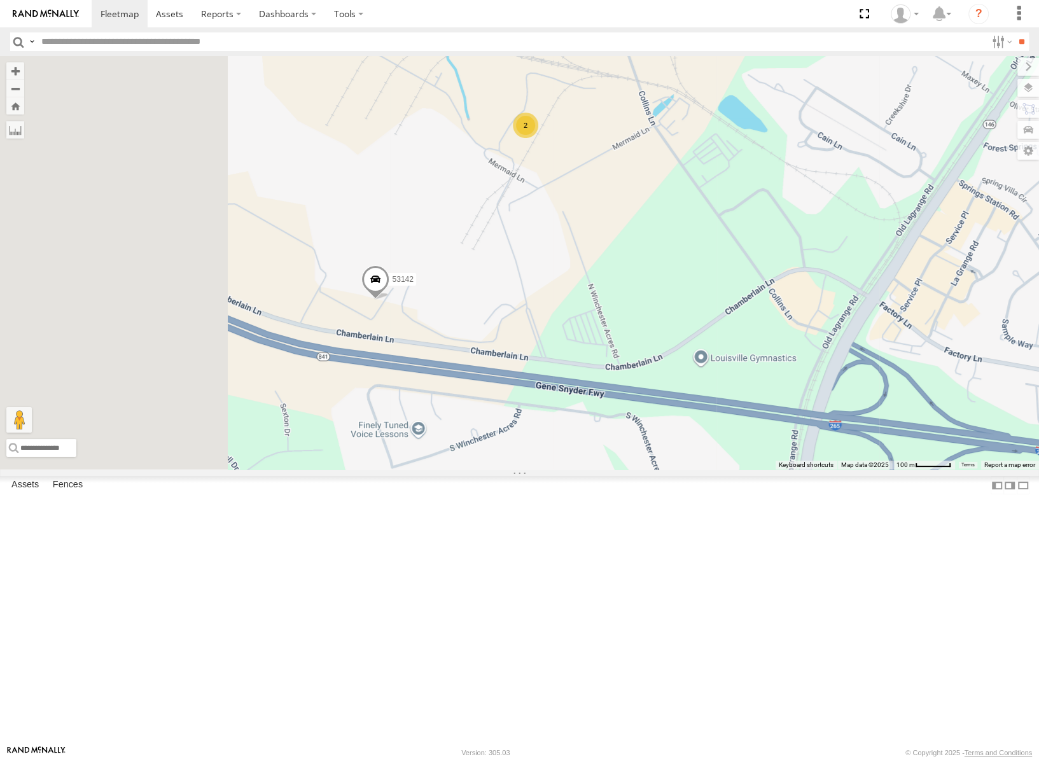
drag, startPoint x: 581, startPoint y: 413, endPoint x: 710, endPoint y: 351, distance: 143.2
click at [710, 352] on div "53247 53287 53217 53240 53288 53236 53151 53233 53239 53278 53208 53252 53281 5…" at bounding box center [519, 263] width 1039 height 414
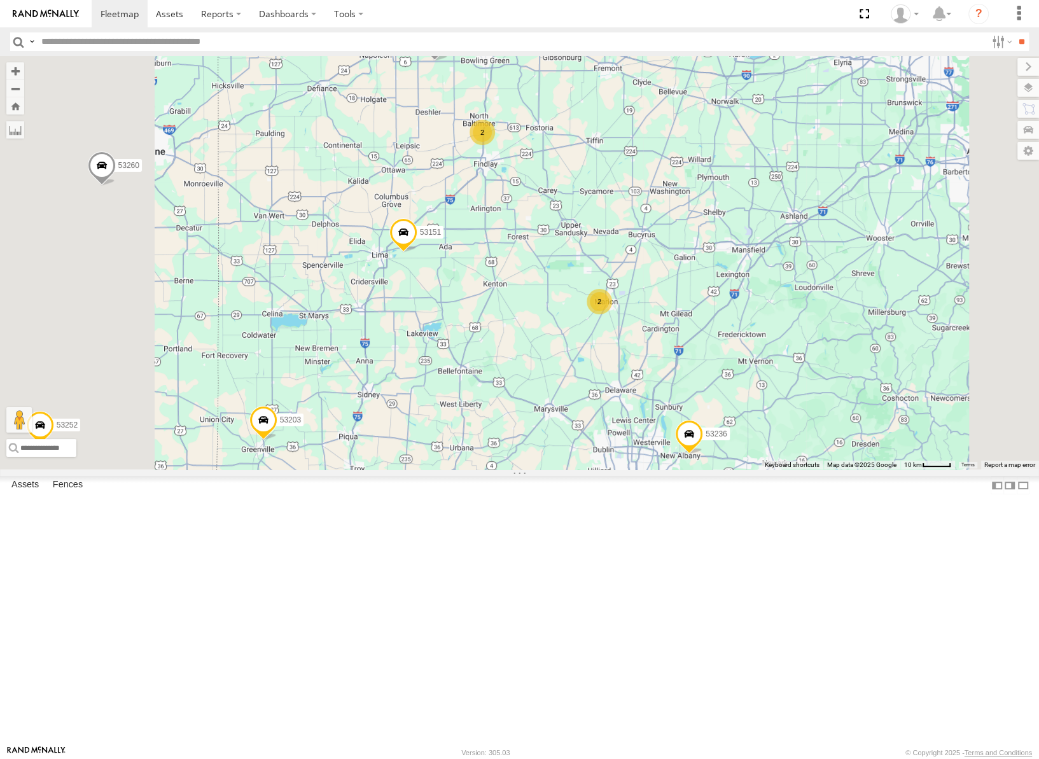
drag, startPoint x: 643, startPoint y: 329, endPoint x: 674, endPoint y: 342, distance: 34.3
click at [686, 395] on div "53247 53287 53151 53233 53239 53217 53278 53208 53252 53240 53281 53288 53236 5…" at bounding box center [519, 263] width 1039 height 414
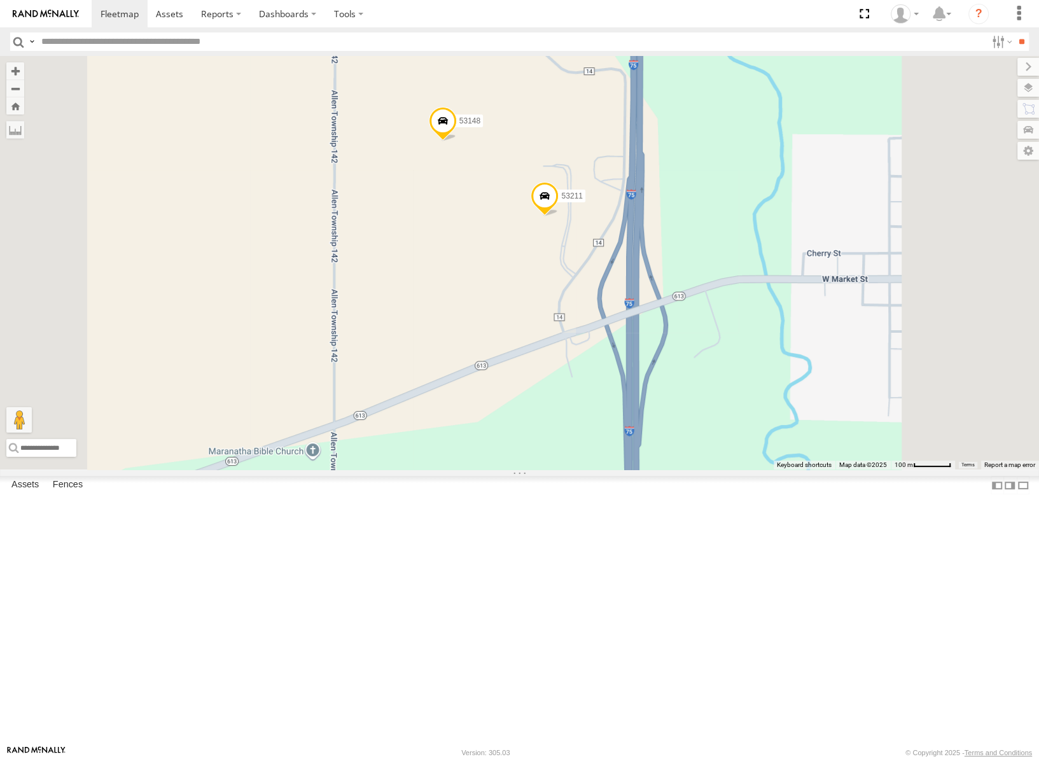
drag, startPoint x: 808, startPoint y: 242, endPoint x: 719, endPoint y: 254, distance: 89.9
click at [719, 254] on div "53247 53287 53151 53233 53239 53217 53278 53208 53252 53240 53281 53288 53236 5…" at bounding box center [519, 263] width 1039 height 414
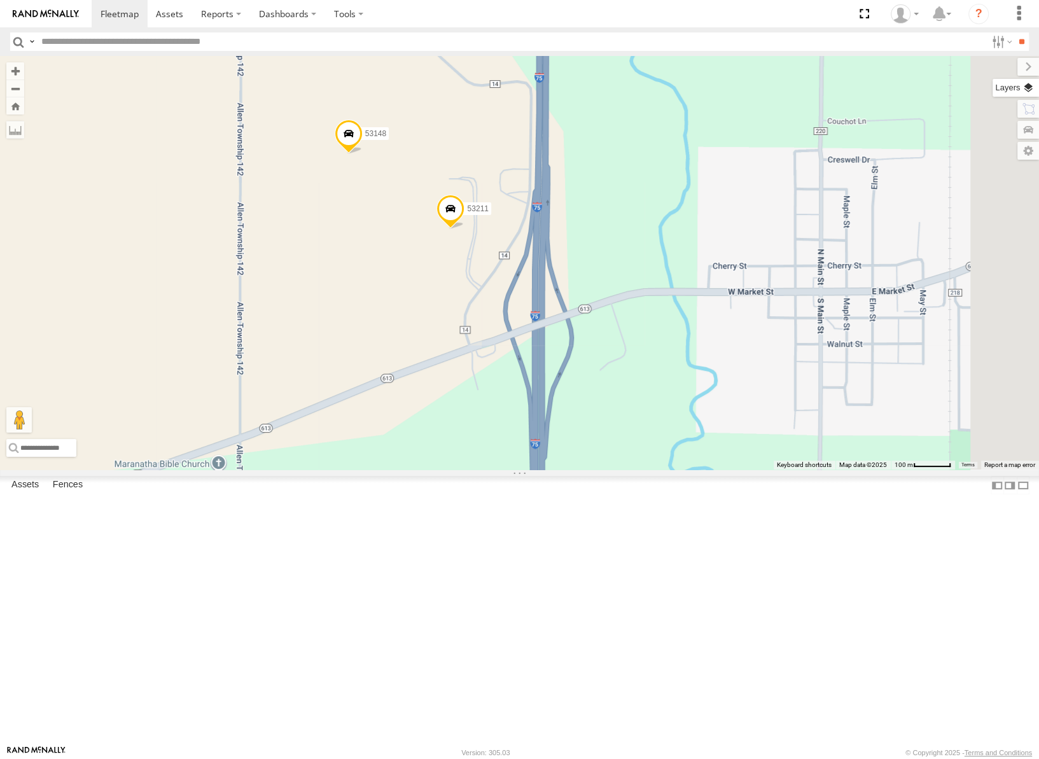
click at [1024, 92] on label at bounding box center [1016, 88] width 46 height 18
click at [0, 0] on span "Basemaps" at bounding box center [0, 0] width 0 height 0
click at [0, 0] on span "Satellite" at bounding box center [0, 0] width 0 height 0
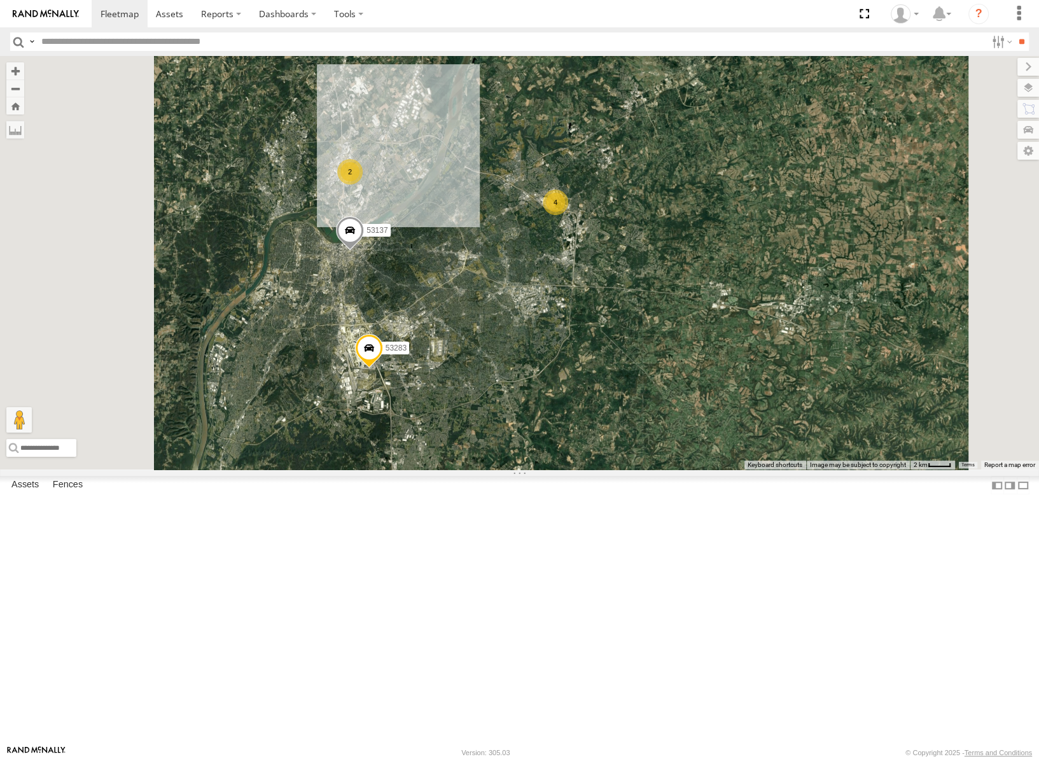
drag, startPoint x: 554, startPoint y: 382, endPoint x: 618, endPoint y: 380, distance: 65.0
click at [618, 380] on div "53217 53272 53247 53287 53233 53101 53278 53208 53252 53240 53281 53288 53236 5…" at bounding box center [519, 263] width 1039 height 414
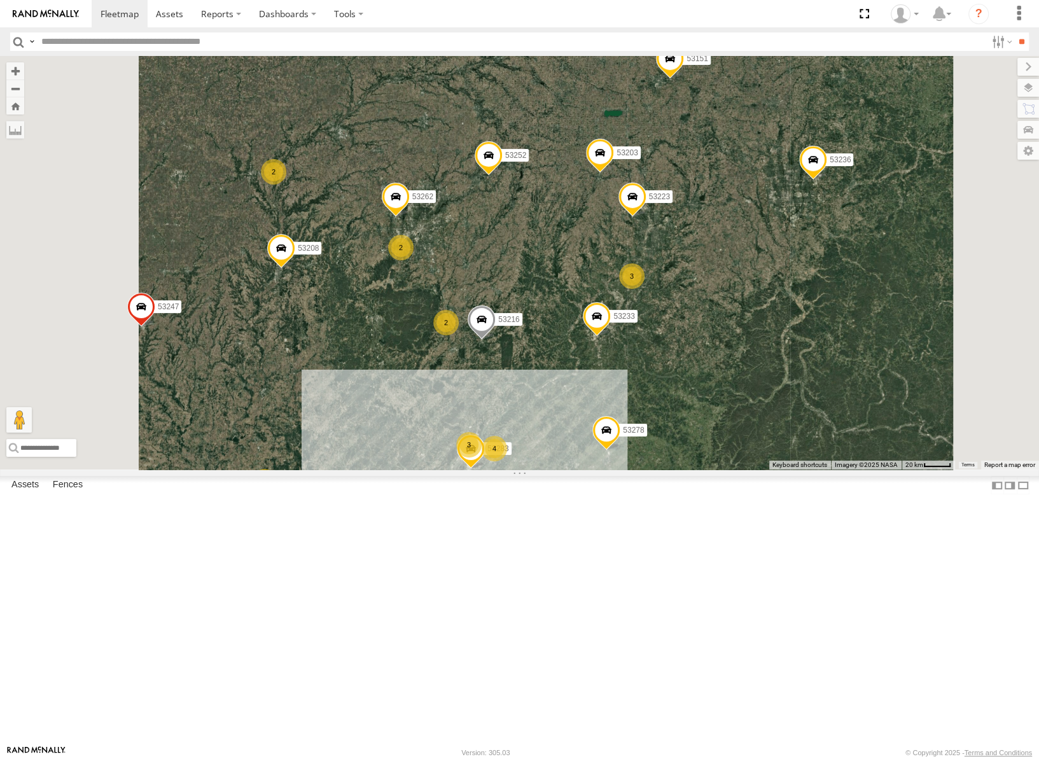
drag, startPoint x: 751, startPoint y: 290, endPoint x: 757, endPoint y: 560, distance: 270.5
click at [757, 470] on div "53217 53272 53247 53287 53233 53101 53278 53208 53252 53240 53281 53288 53236 5…" at bounding box center [519, 263] width 1039 height 414
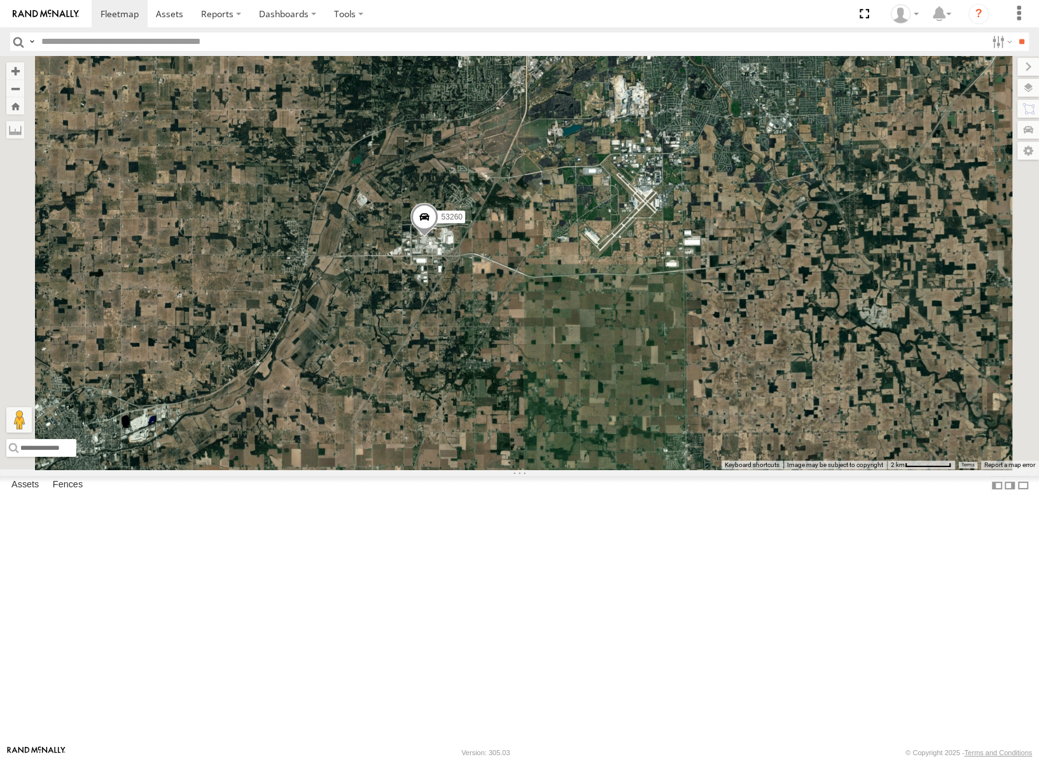
drag, startPoint x: 738, startPoint y: 223, endPoint x: 703, endPoint y: 480, distance: 259.4
click at [703, 470] on div "53217 53272 53247 53287 53233 53101 53278 53208 53252 53240 53281 53288 53236 5…" at bounding box center [519, 263] width 1039 height 414
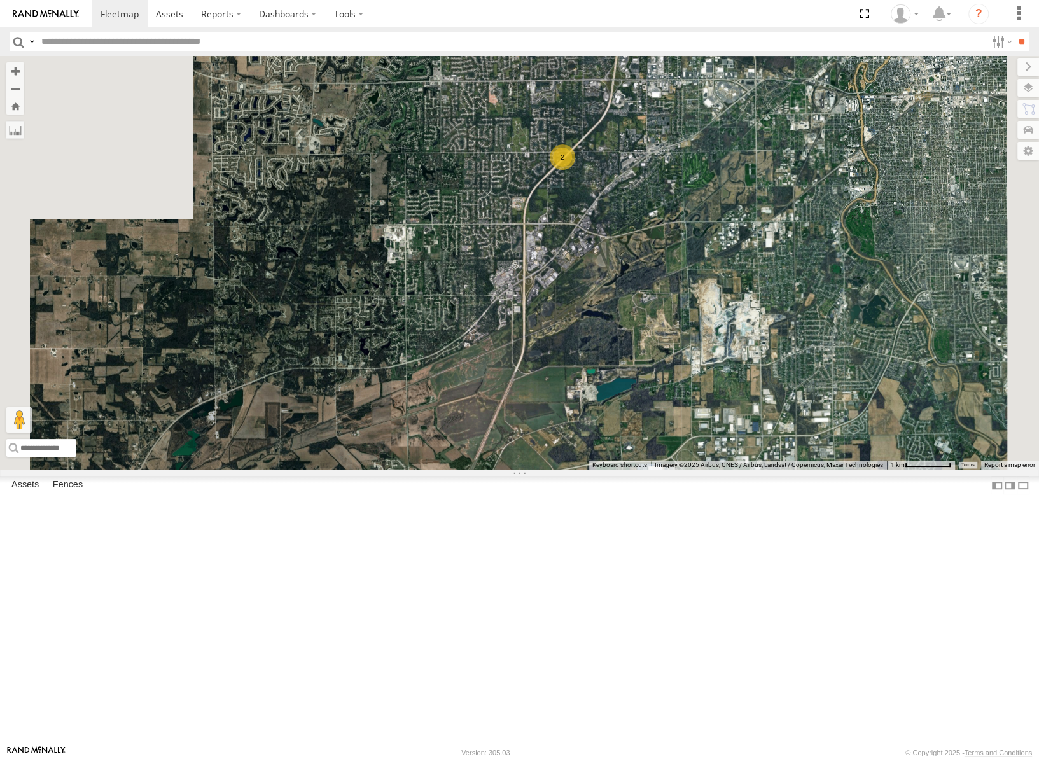
drag, startPoint x: 699, startPoint y: 510, endPoint x: 743, endPoint y: 407, distance: 112.6
click at [743, 407] on div "53260 53264 3 2" at bounding box center [519, 263] width 1039 height 414
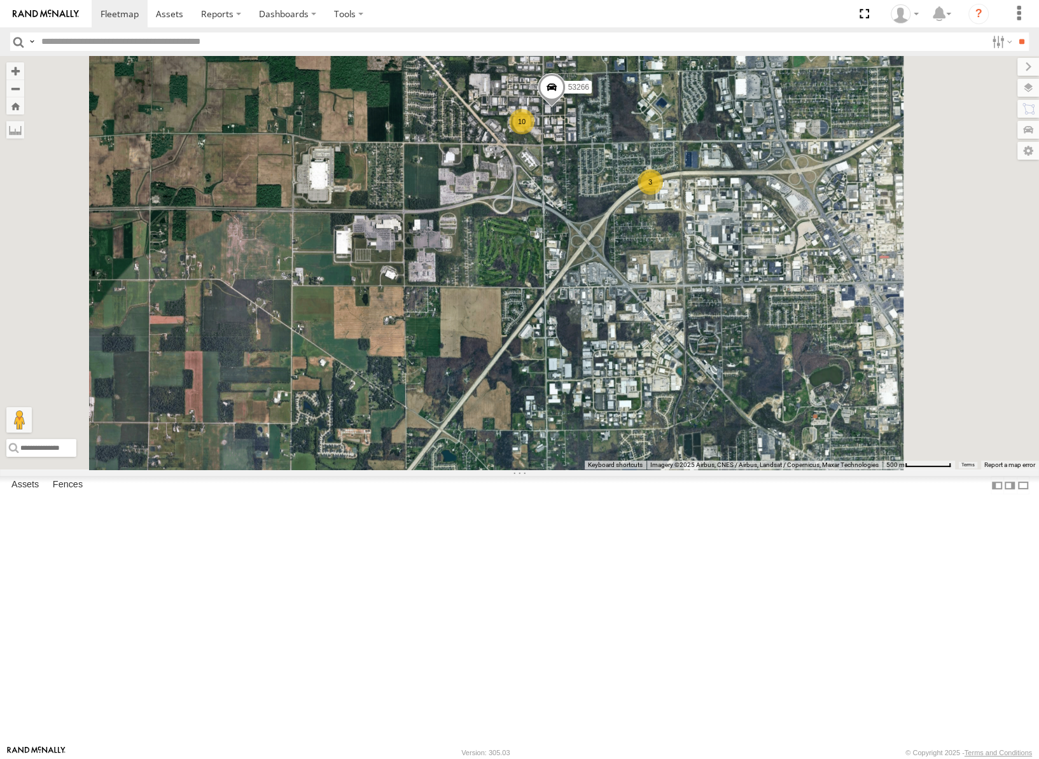
drag, startPoint x: 820, startPoint y: 264, endPoint x: 846, endPoint y: 382, distance: 120.6
click at [851, 383] on div "53260 53264 3 10 53266" at bounding box center [519, 263] width 1039 height 414
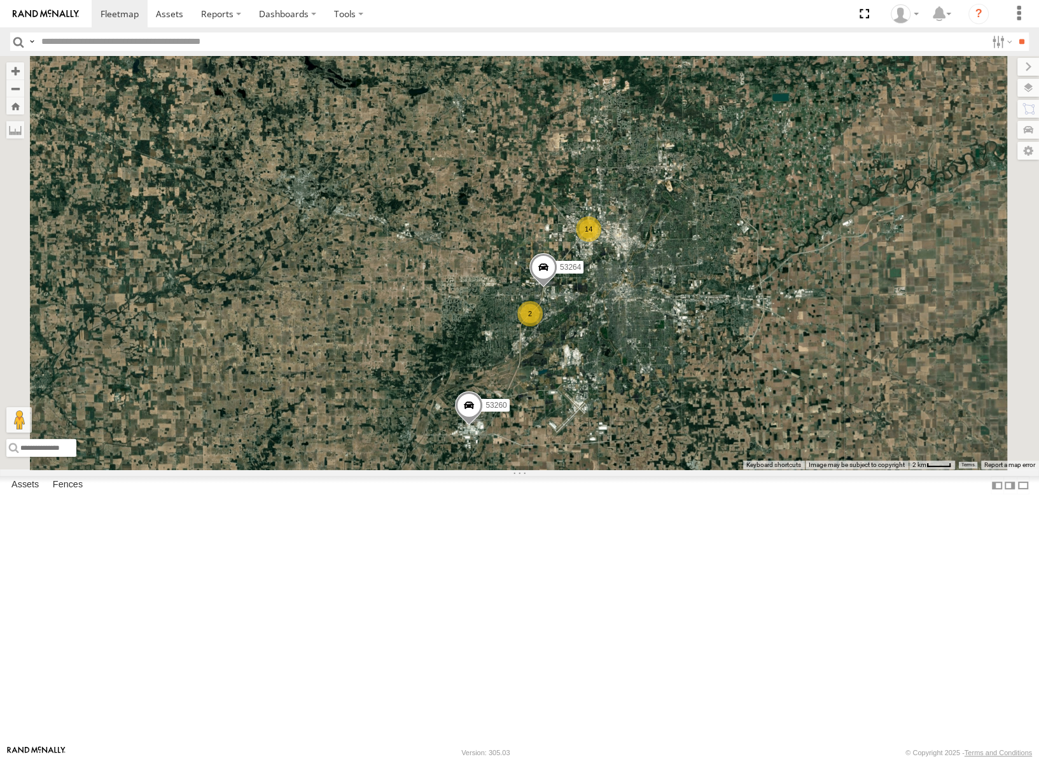
drag, startPoint x: 755, startPoint y: 494, endPoint x: 764, endPoint y: 436, distance: 58.5
click at [764, 438] on div "53260 53264 14 2" at bounding box center [519, 263] width 1039 height 414
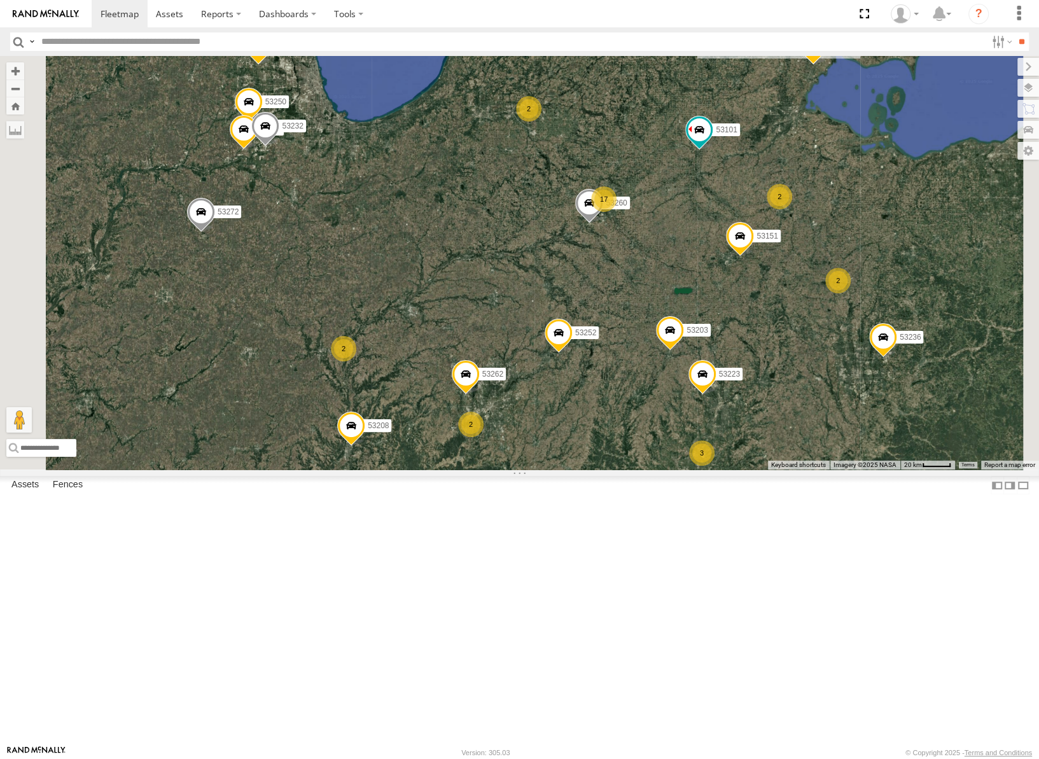
drag, startPoint x: 758, startPoint y: 431, endPoint x: 768, endPoint y: 405, distance: 27.8
click at [768, 406] on div "53260 3 17 2 21 53216 2 7 53223 53272 7 53262 53247 3 53151 53233 53103 53250 5…" at bounding box center [519, 263] width 1039 height 414
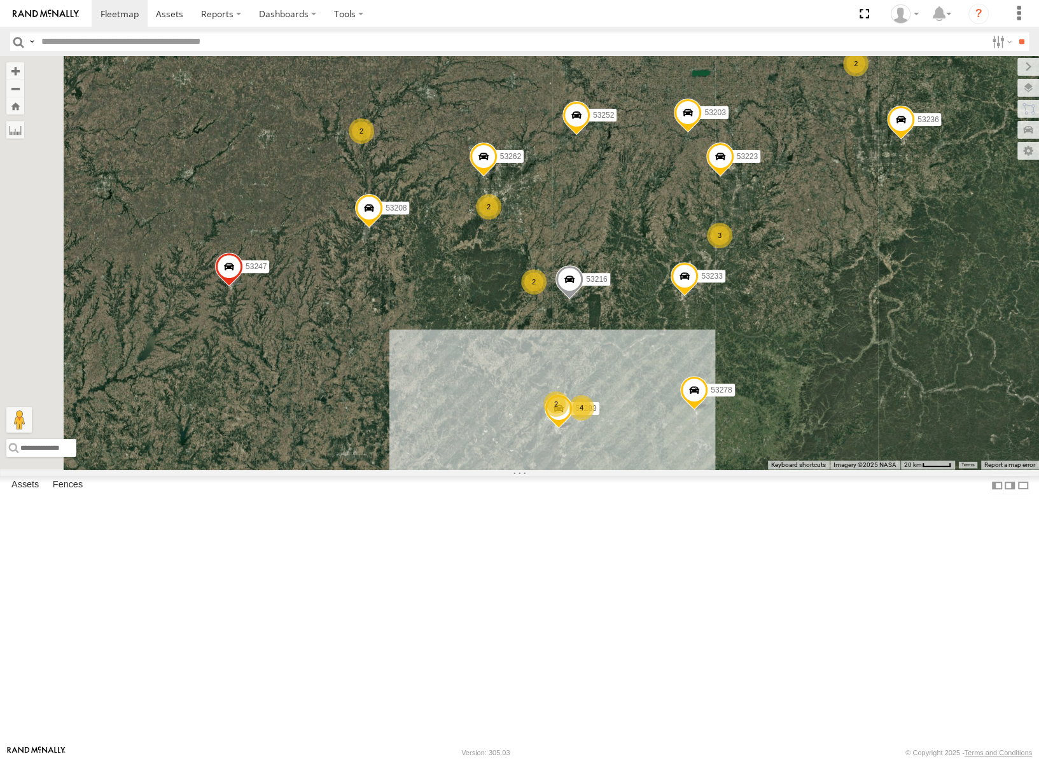
drag, startPoint x: 774, startPoint y: 538, endPoint x: 779, endPoint y: 337, distance: 201.1
click at [783, 337] on div "53260 3 17 2 21 53216 2 7 53223 53272 7 53262 53247 3 53151 53233 53103 53250 5…" at bounding box center [519, 263] width 1039 height 414
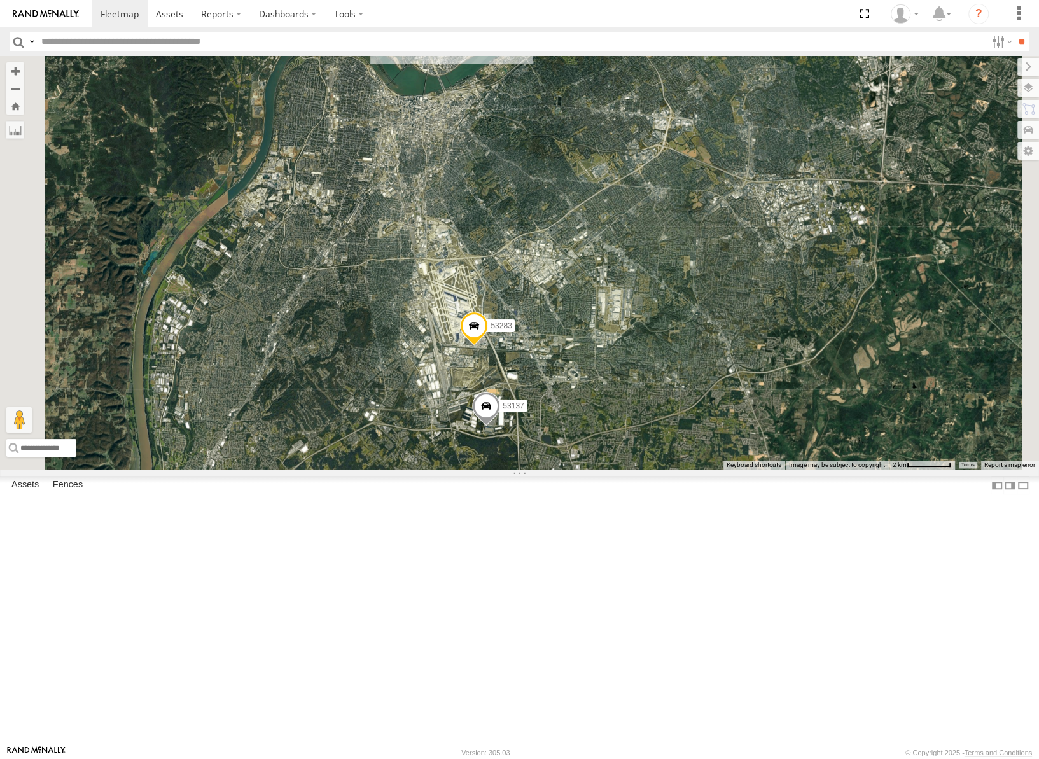
drag, startPoint x: 795, startPoint y: 300, endPoint x: 750, endPoint y: 404, distance: 114.0
click at [750, 404] on div "53260 53216 53223 53272 53262 53247 53151 53233 53103 53250 53203 53239 53101 5…" at bounding box center [519, 263] width 1039 height 414
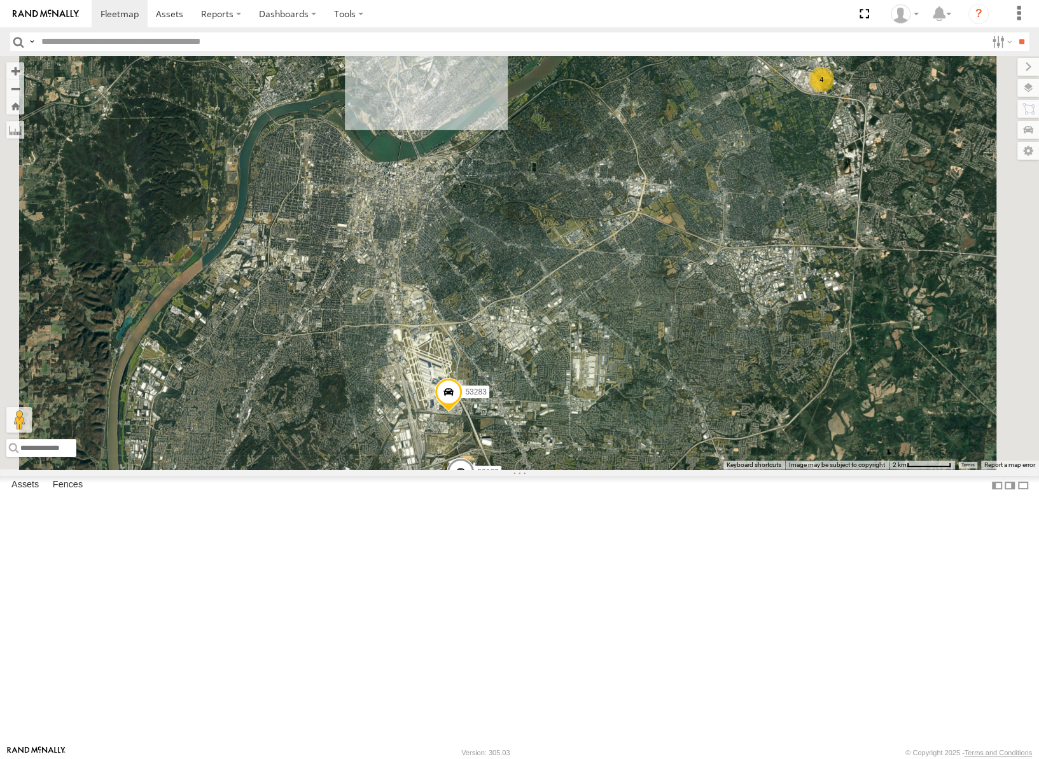
drag, startPoint x: 817, startPoint y: 277, endPoint x: 673, endPoint y: 478, distance: 247.2
click at [673, 470] on div "53260 53216 53223 53272 53262 53247 53151 53233 53103 53250 53203 53239 53101 5…" at bounding box center [519, 263] width 1039 height 414
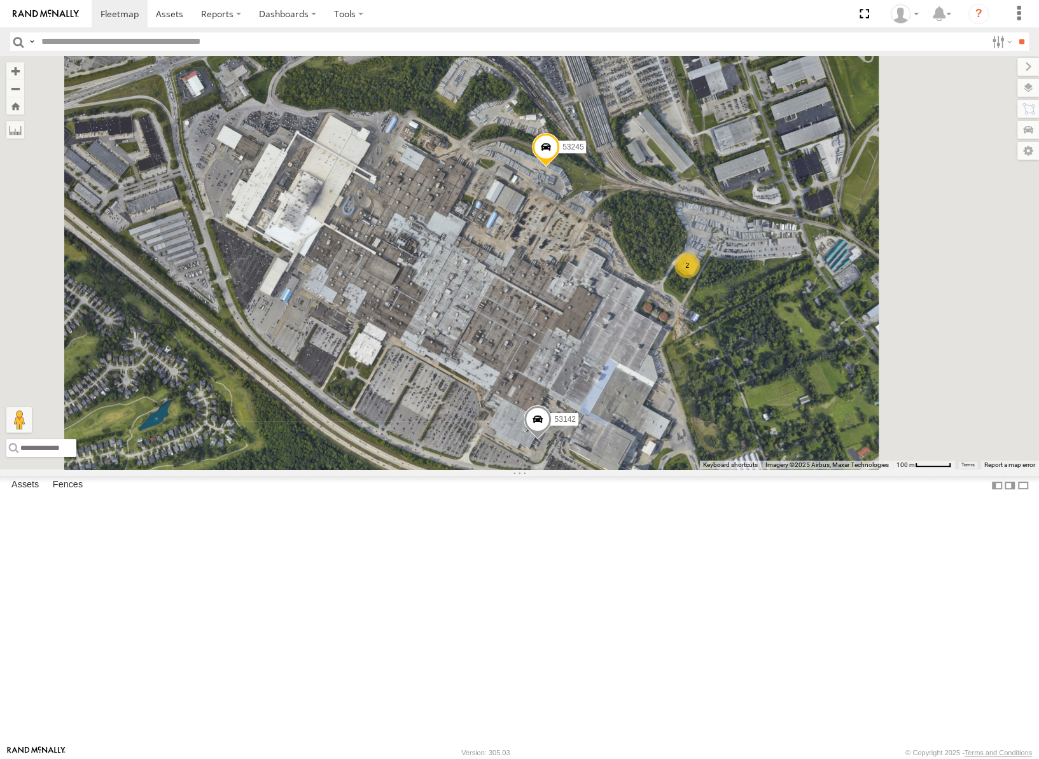
drag, startPoint x: 841, startPoint y: 372, endPoint x: 753, endPoint y: 430, distance: 104.7
click at [753, 430] on div "53260 53216 53223 53272 53262 53247 53151 53233 53103 53250 53203 53239 53101 5…" at bounding box center [519, 263] width 1039 height 414
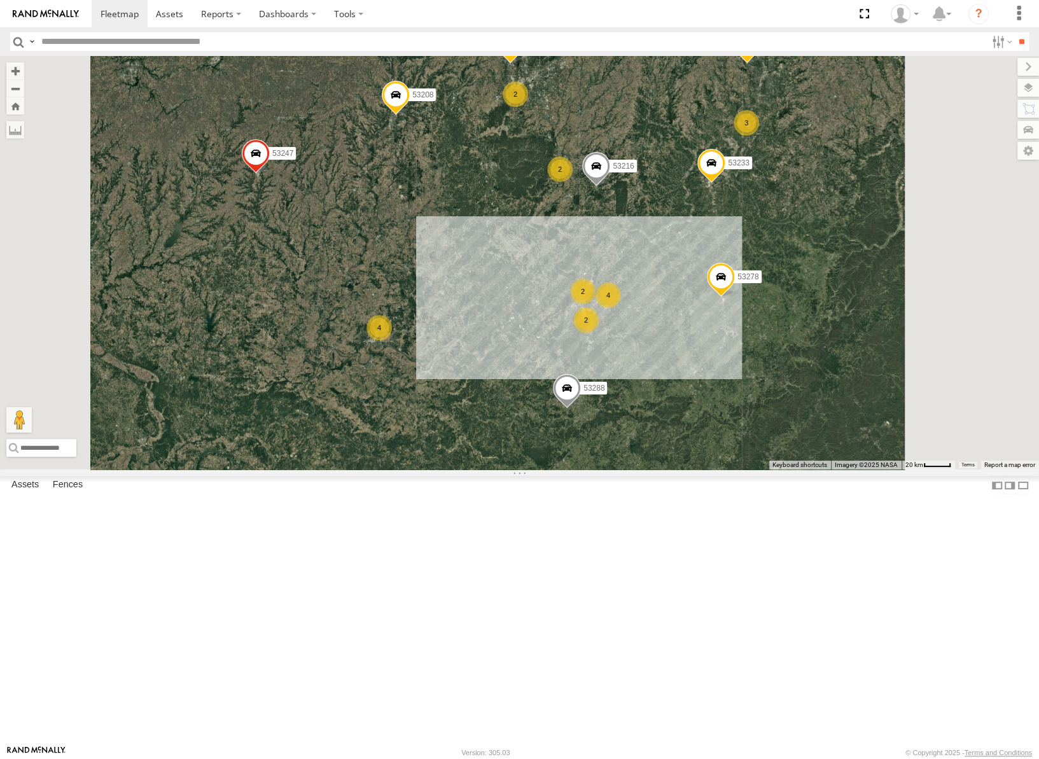
drag, startPoint x: 748, startPoint y: 245, endPoint x: 755, endPoint y: 470, distance: 225.3
click at [756, 470] on div "4 2 4 53216 2 53223 53262 53247 3 53233 53203 2 2 2 53278 53208 2 53252 53288" at bounding box center [519, 263] width 1039 height 414
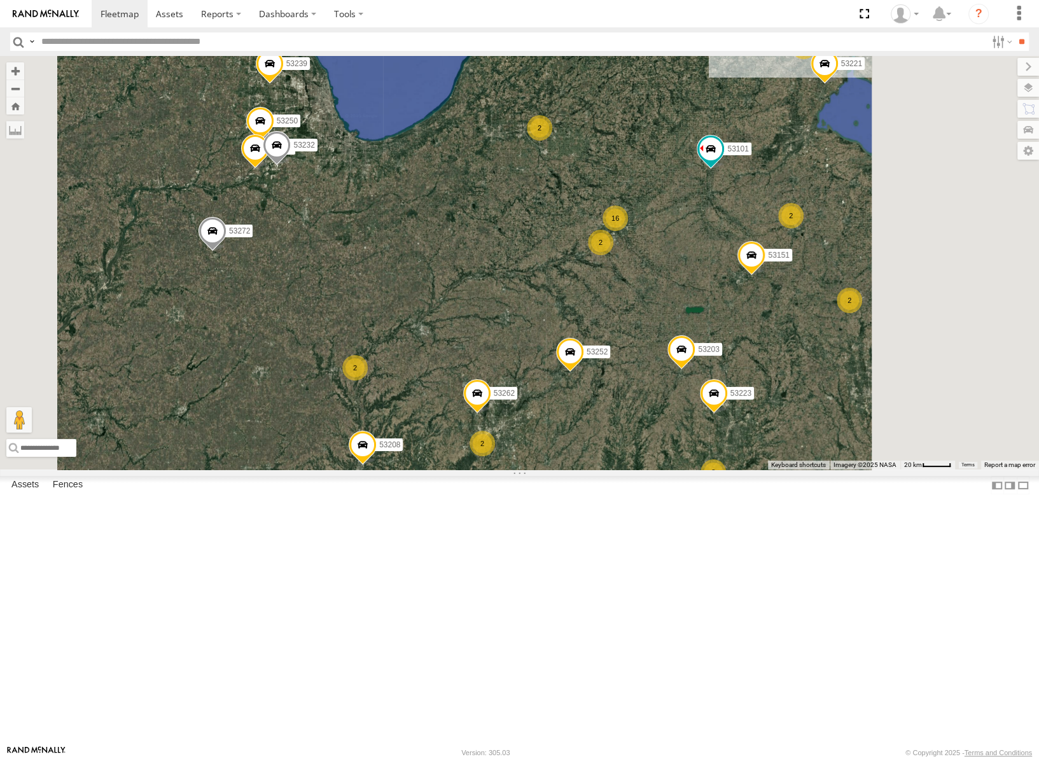
drag, startPoint x: 776, startPoint y: 315, endPoint x: 656, endPoint y: 468, distance: 194.4
click at [656, 468] on div "4 2 4 53216 2 53223 53262 53247 3 53151 53233 53203 2 2 2 53278 53208 2 53252 5…" at bounding box center [519, 263] width 1039 height 414
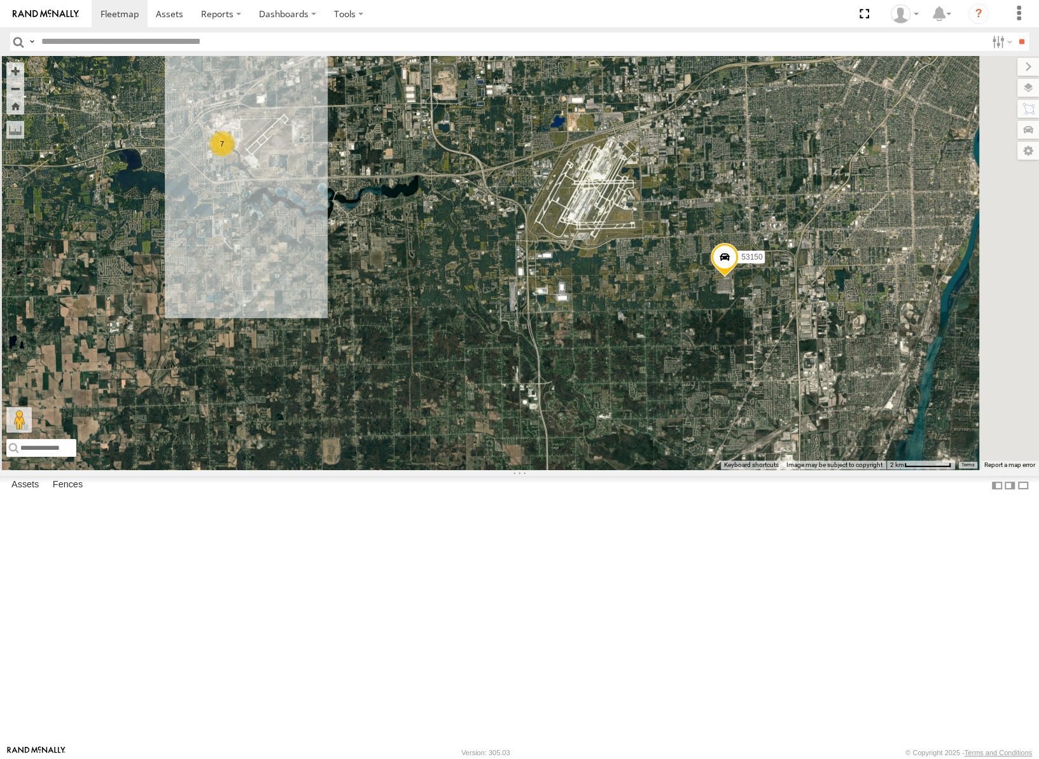
drag, startPoint x: 582, startPoint y: 333, endPoint x: 695, endPoint y: 389, distance: 126.9
click at [713, 388] on div "53216 53223 53262 53247 53151 53233 53203 53278 53208 53252 53288 53272 53103 5…" at bounding box center [519, 263] width 1039 height 414
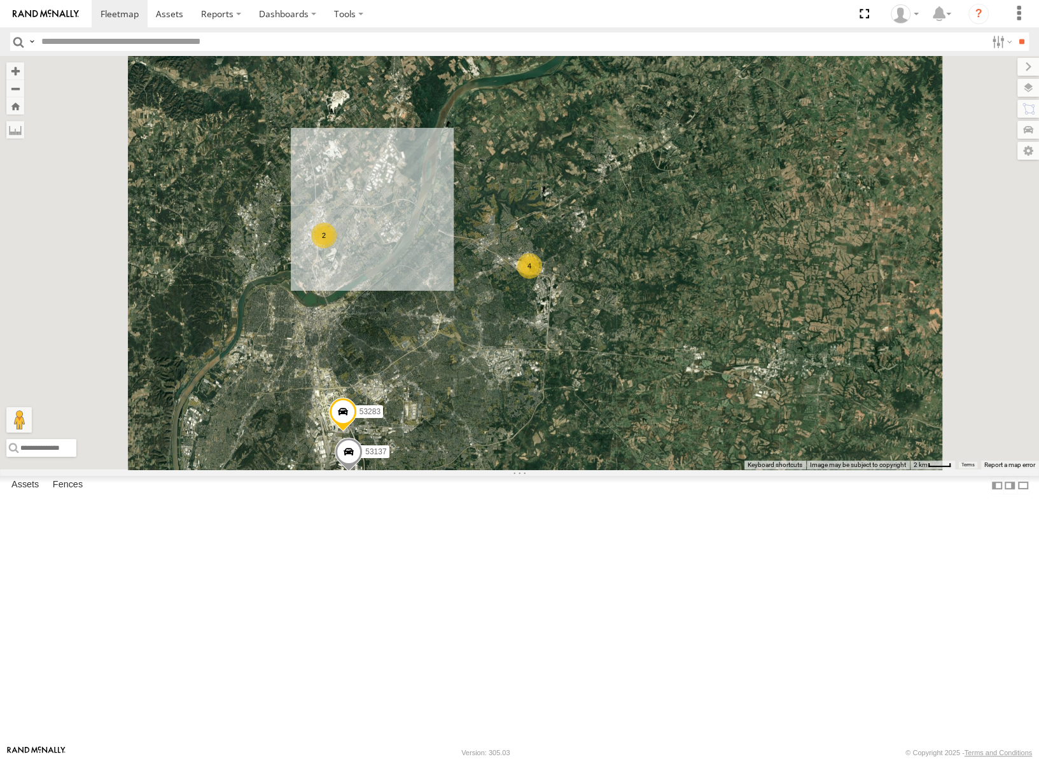
drag, startPoint x: 652, startPoint y: 458, endPoint x: 674, endPoint y: 433, distance: 33.8
click at [674, 433] on div "53217 53272 53247 53287 53233 53101 53278 53208 53252 53240 53281 53288 53236 5…" at bounding box center [519, 263] width 1039 height 414
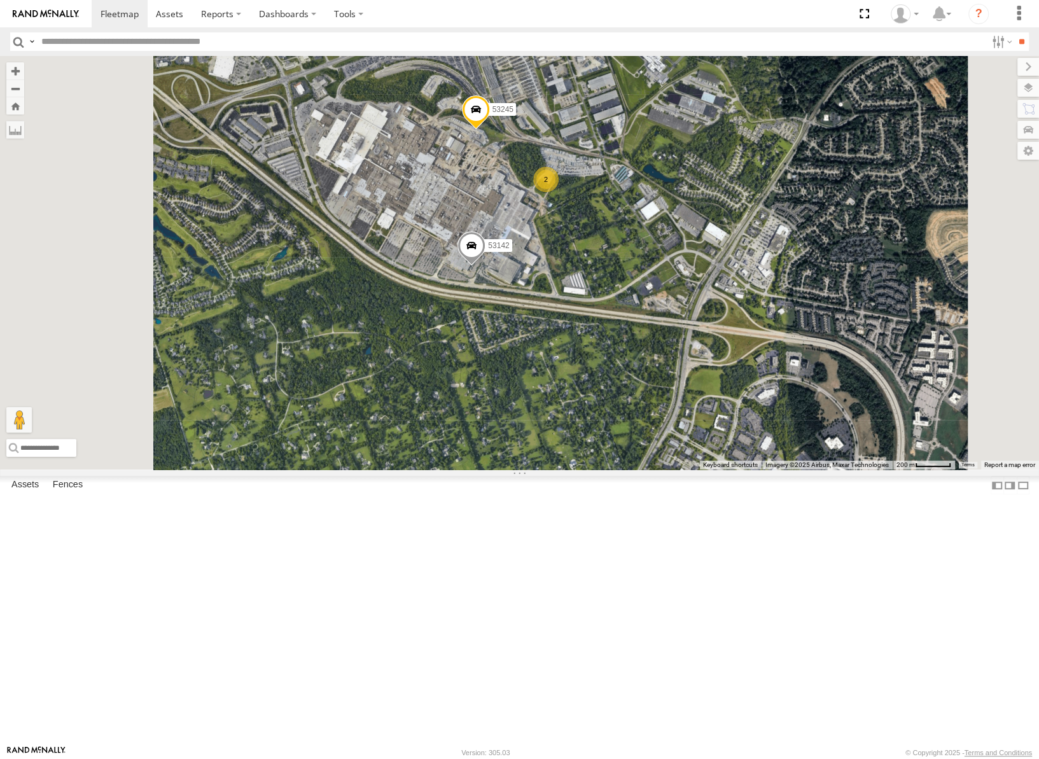
click at [485, 266] on span at bounding box center [471, 249] width 28 height 34
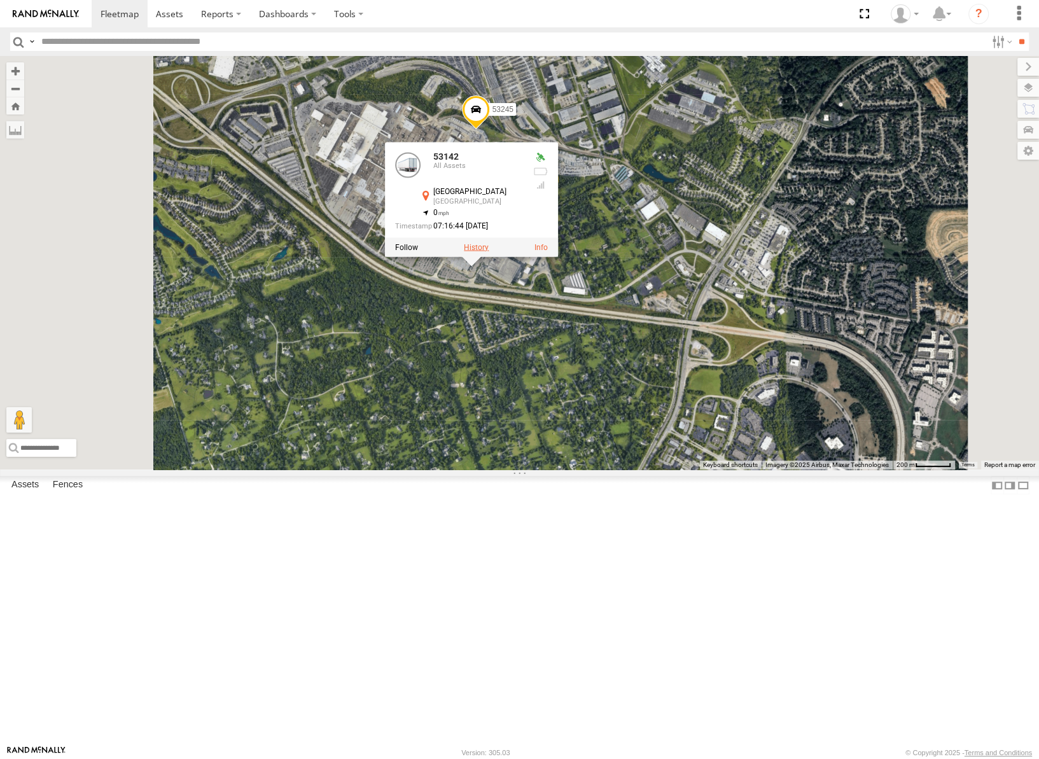
click at [489, 251] on label at bounding box center [476, 246] width 25 height 9
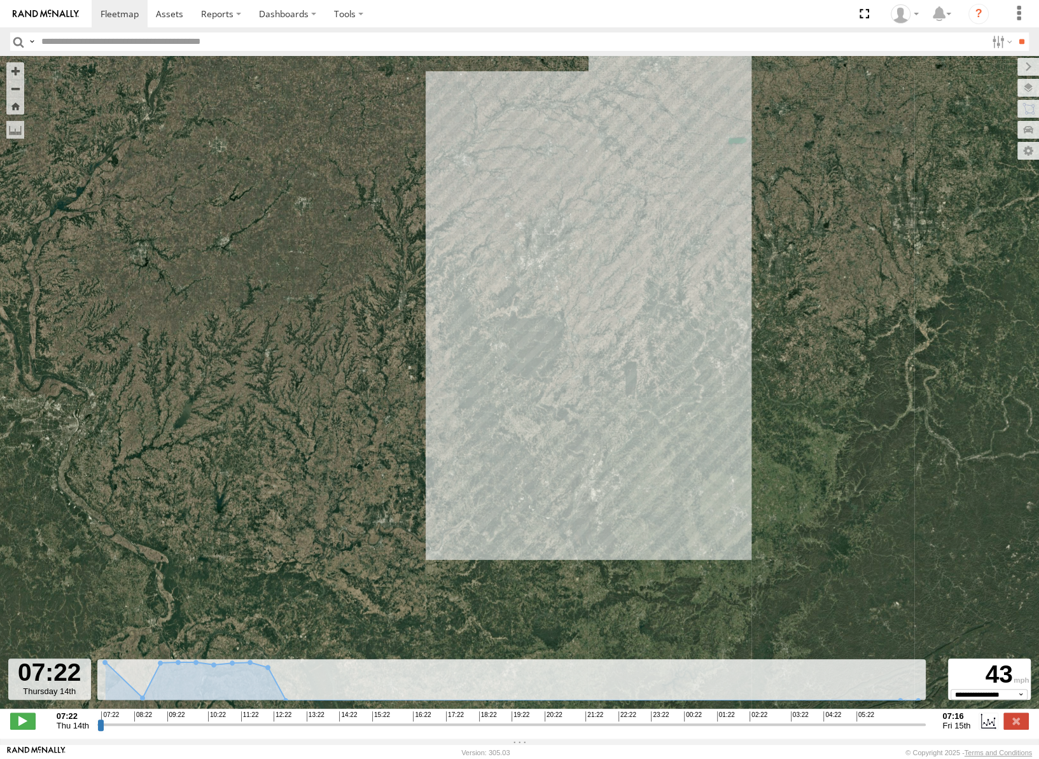
drag, startPoint x: 592, startPoint y: 474, endPoint x: 702, endPoint y: 297, distance: 208.6
click at [703, 296] on div "53142" at bounding box center [519, 389] width 1039 height 666
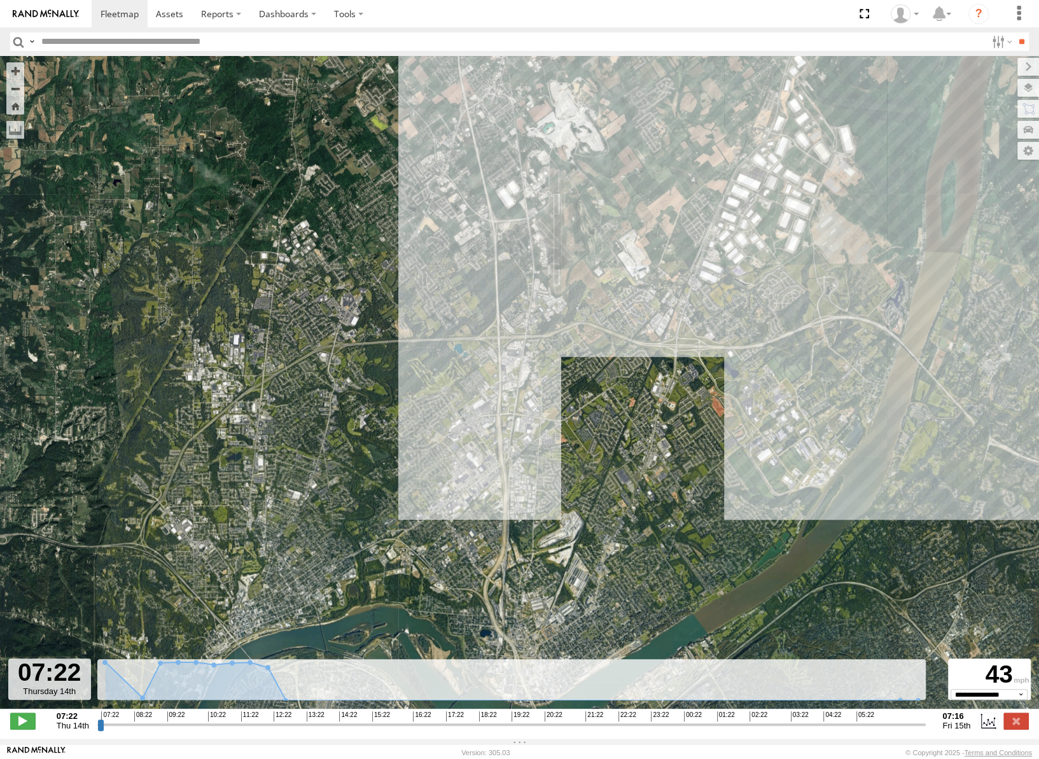
drag, startPoint x: 605, startPoint y: 485, endPoint x: 640, endPoint y: 369, distance: 121.0
click at [640, 369] on div "53142" at bounding box center [519, 389] width 1039 height 666
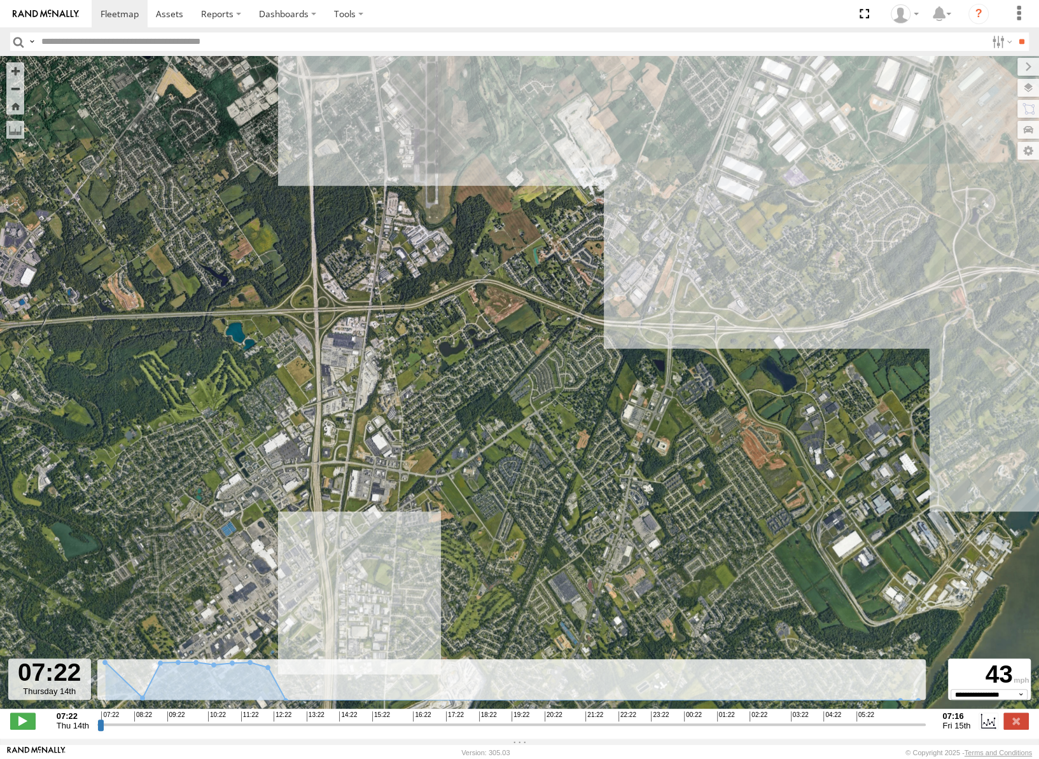
drag, startPoint x: 661, startPoint y: 348, endPoint x: 756, endPoint y: 211, distance: 167.0
click at [751, 217] on div "53142" at bounding box center [519, 389] width 1039 height 666
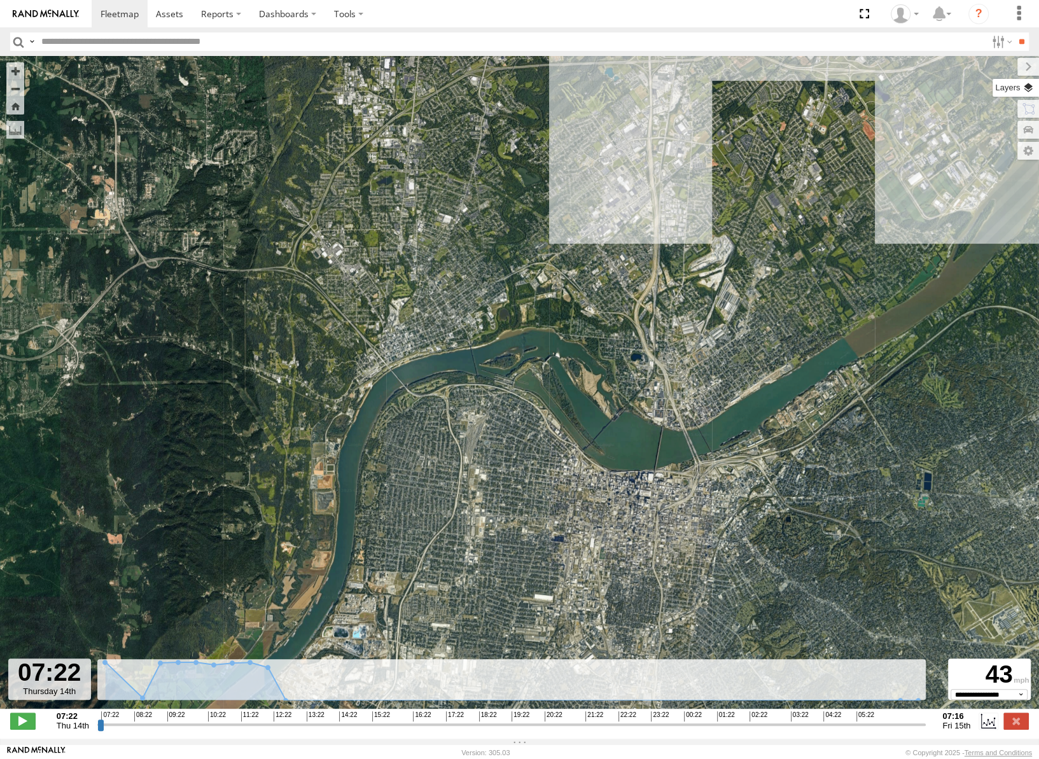
click at [1030, 86] on label at bounding box center [1016, 88] width 46 height 18
click at [0, 0] on span "Basemaps" at bounding box center [0, 0] width 0 height 0
click at [0, 0] on span "Roadmap" at bounding box center [0, 0] width 0 height 0
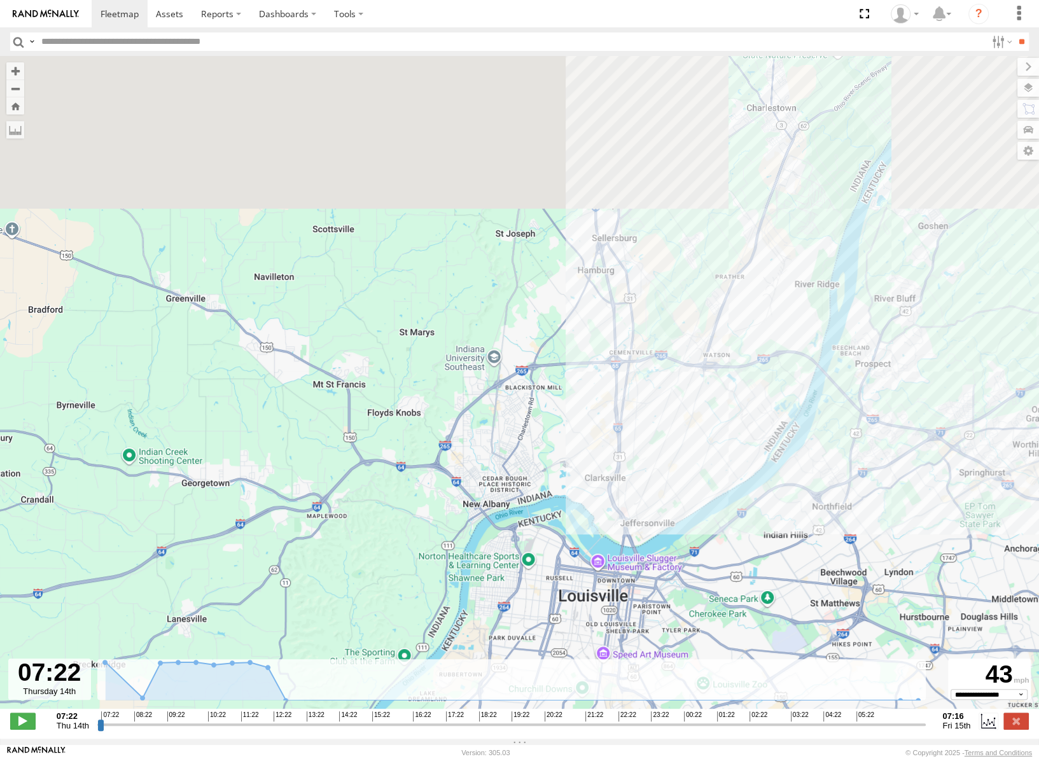
drag, startPoint x: 729, startPoint y: 239, endPoint x: 681, endPoint y: 372, distance: 142.1
click at [681, 372] on div "53142" at bounding box center [519, 389] width 1039 height 666
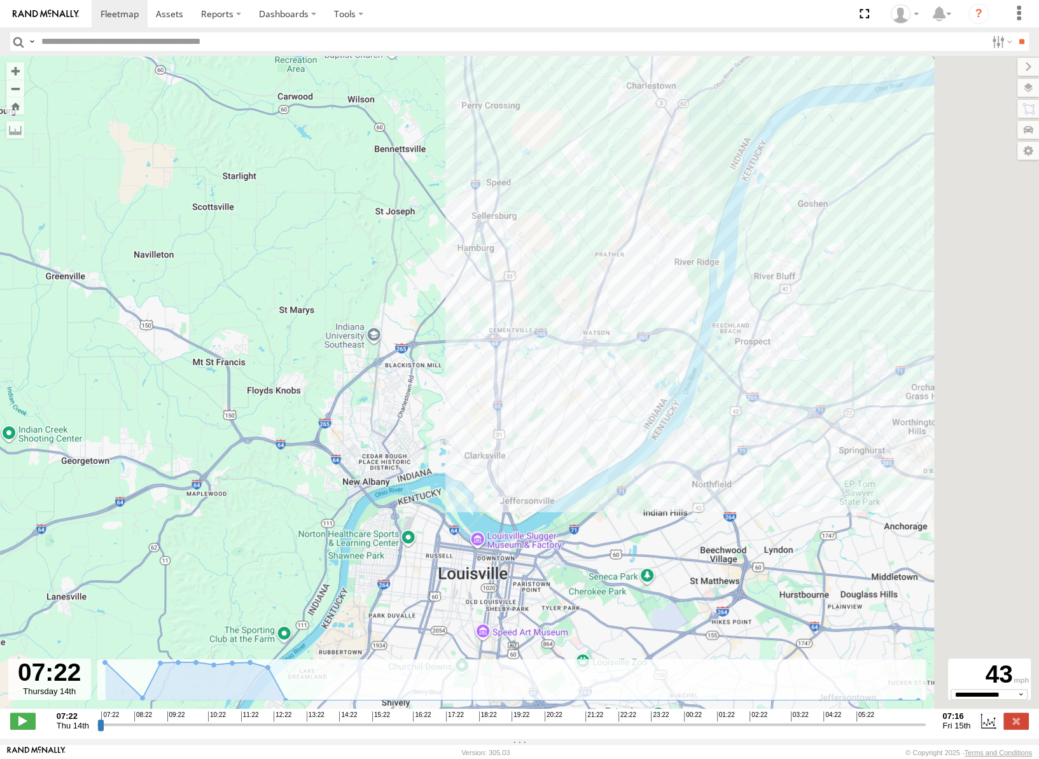
drag, startPoint x: 640, startPoint y: 359, endPoint x: 518, endPoint y: 314, distance: 130.3
click at [518, 314] on div "53142" at bounding box center [519, 389] width 1039 height 666
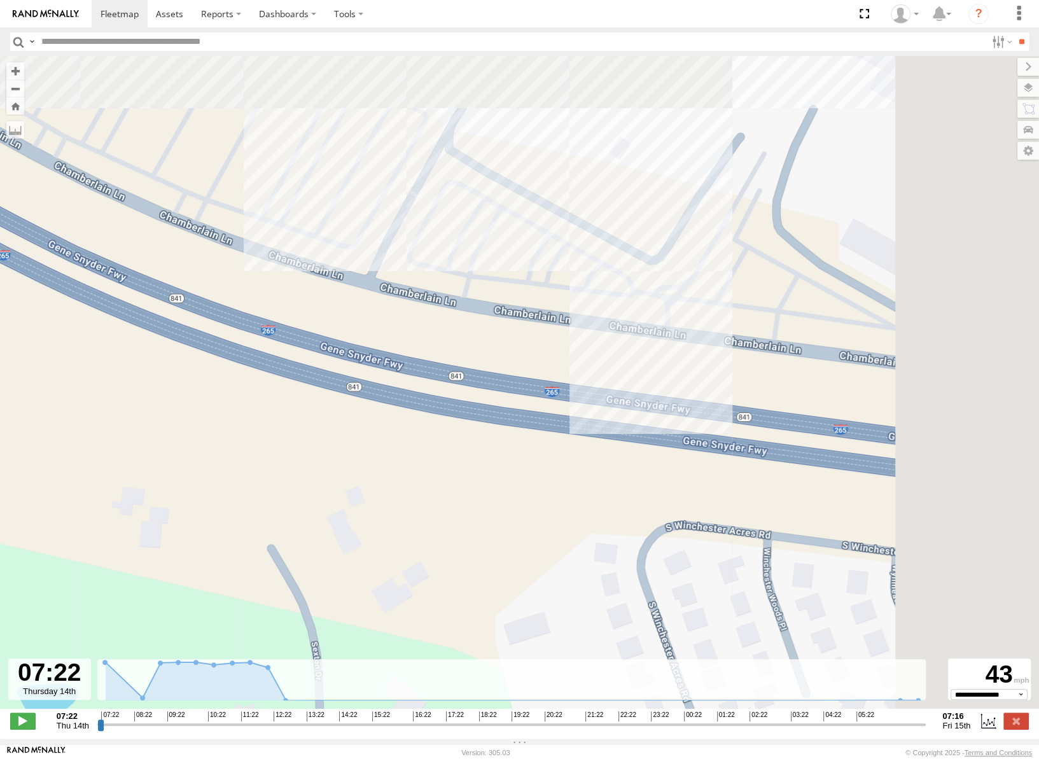
drag, startPoint x: 779, startPoint y: 281, endPoint x: 529, endPoint y: 392, distance: 273.2
click at [529, 392] on div "53142" at bounding box center [519, 389] width 1039 height 666
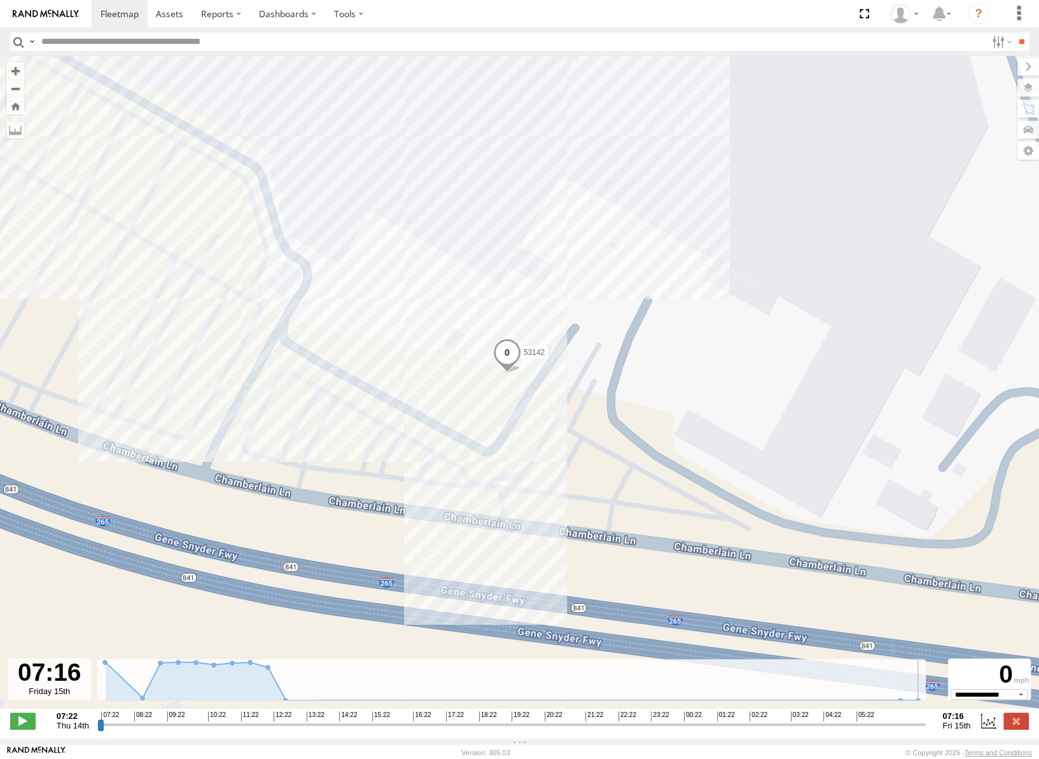
drag, startPoint x: 97, startPoint y: 730, endPoint x: 954, endPoint y: 754, distance: 856.8
type input "**********"
click at [926, 730] on input "range" at bounding box center [511, 724] width 829 height 12
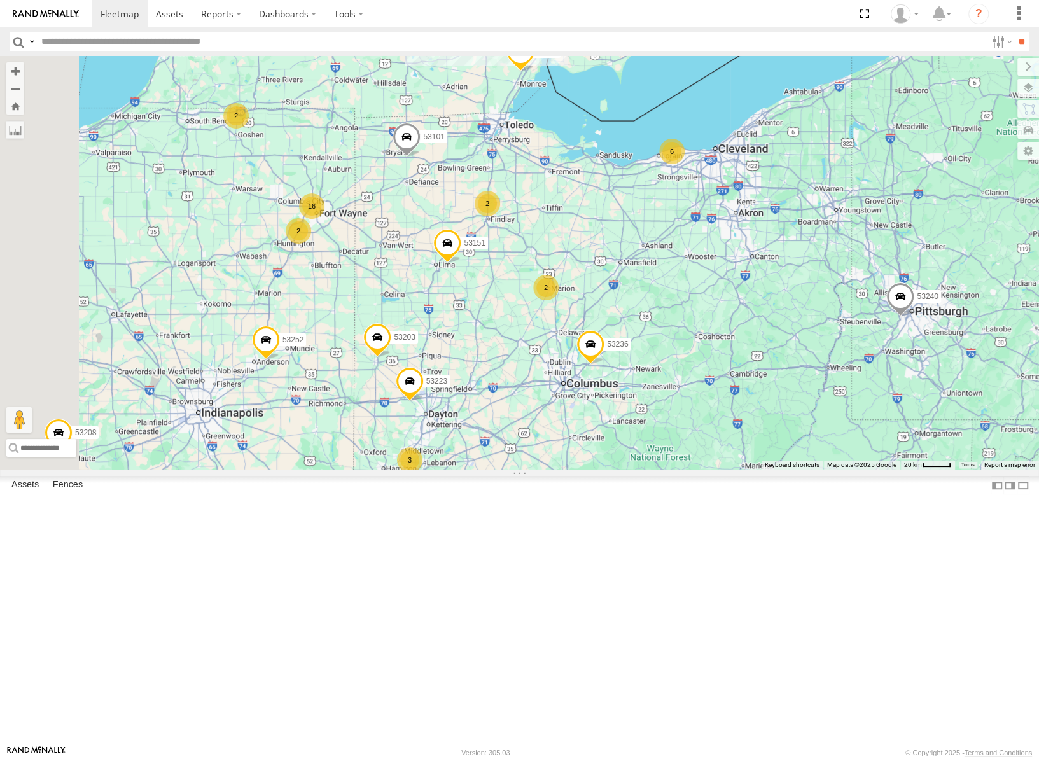
drag, startPoint x: 535, startPoint y: 360, endPoint x: 587, endPoint y: 357, distance: 52.3
click at [587, 357] on div "53217 53272 53247 53287 53233 53101 53278 53208 53252 53240 53281 53236 6 3 16 …" at bounding box center [519, 263] width 1039 height 414
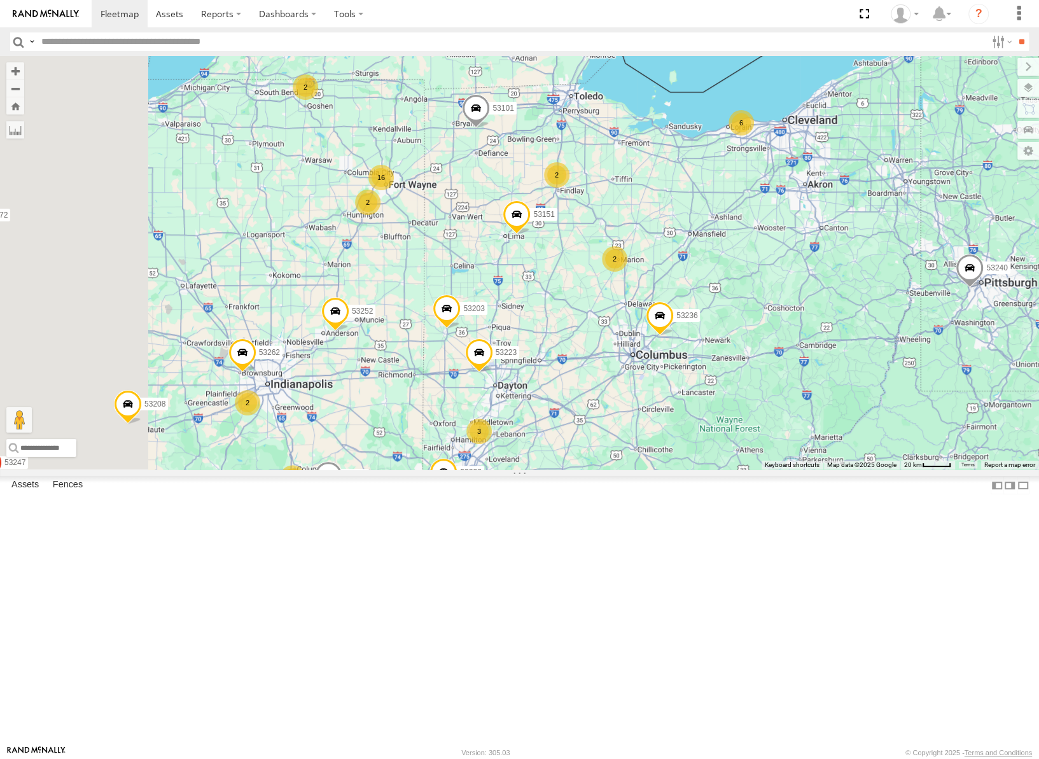
drag, startPoint x: 583, startPoint y: 339, endPoint x: 632, endPoint y: 324, distance: 51.1
click at [631, 325] on div "53217 53272 53247 53287 53233 53101 53278 53208 53252 53240 53281 53236 6 3 16 …" at bounding box center [519, 263] width 1039 height 414
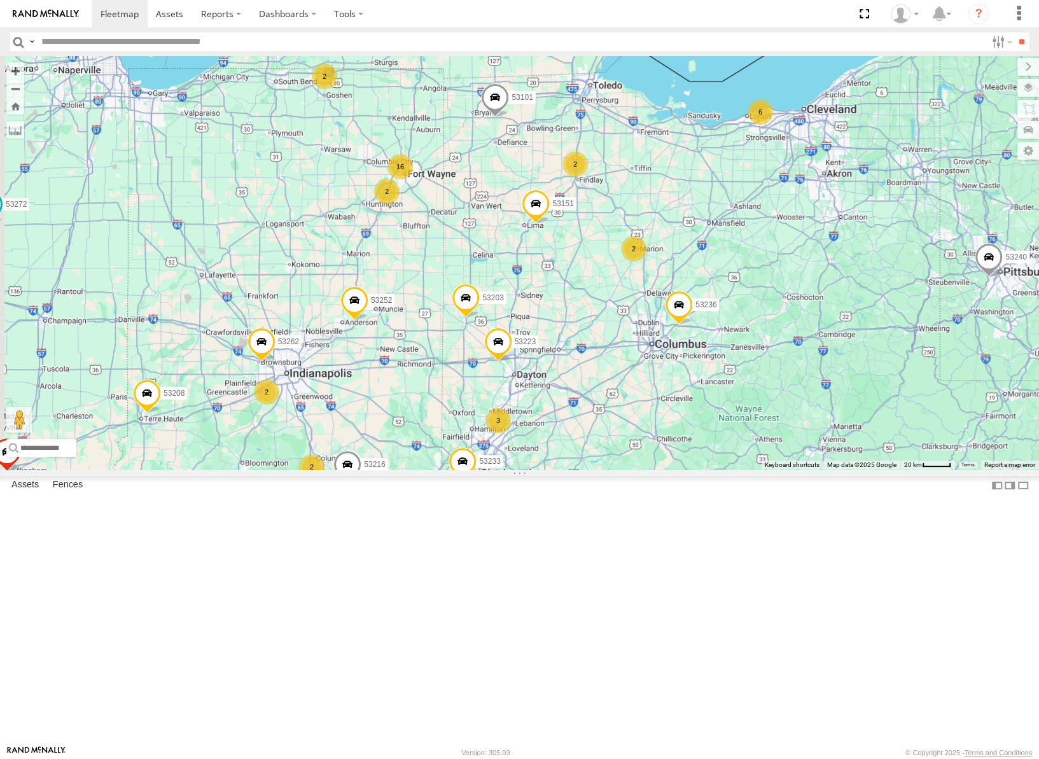
drag, startPoint x: 674, startPoint y: 314, endPoint x: 721, endPoint y: 335, distance: 50.7
click at [721, 335] on div "53217 53272 53247 53287 53233 53101 53278 53208 53252 53240 53281 53236 6 3 16 …" at bounding box center [519, 263] width 1039 height 414
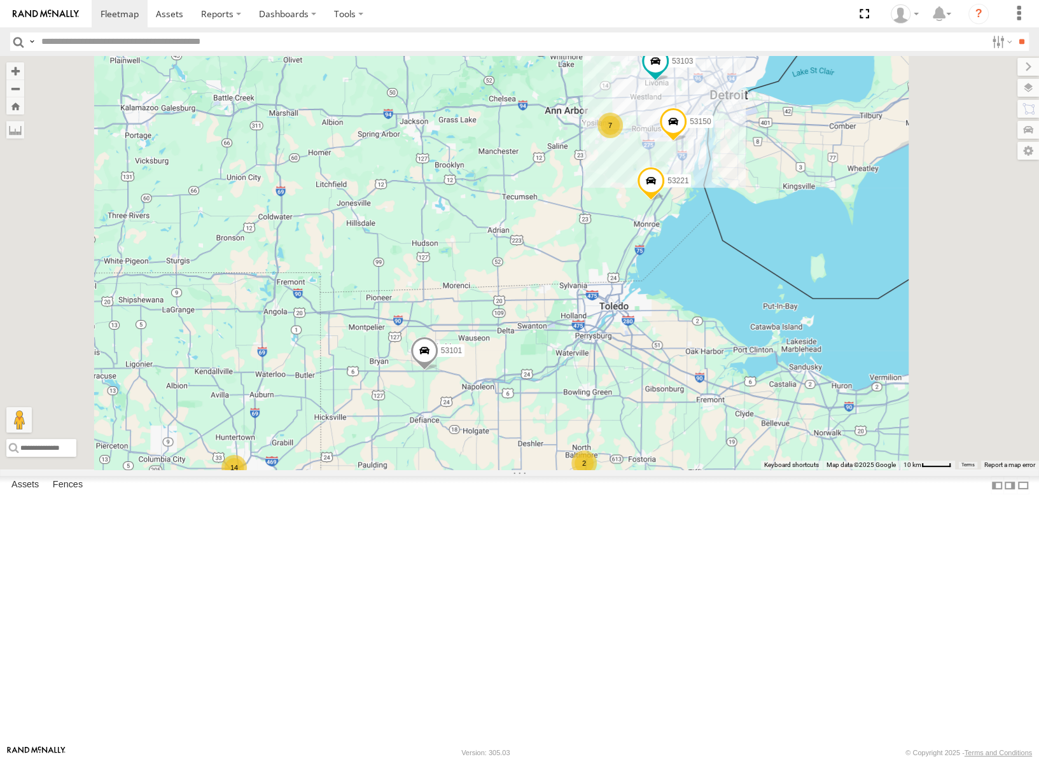
drag, startPoint x: 750, startPoint y: 246, endPoint x: 750, endPoint y: 336, distance: 89.7
click at [750, 336] on div "53217 53272 53247 53287 53233 53101 53278 53208 53252 53240 53281 53236 53216 5…" at bounding box center [519, 263] width 1039 height 414
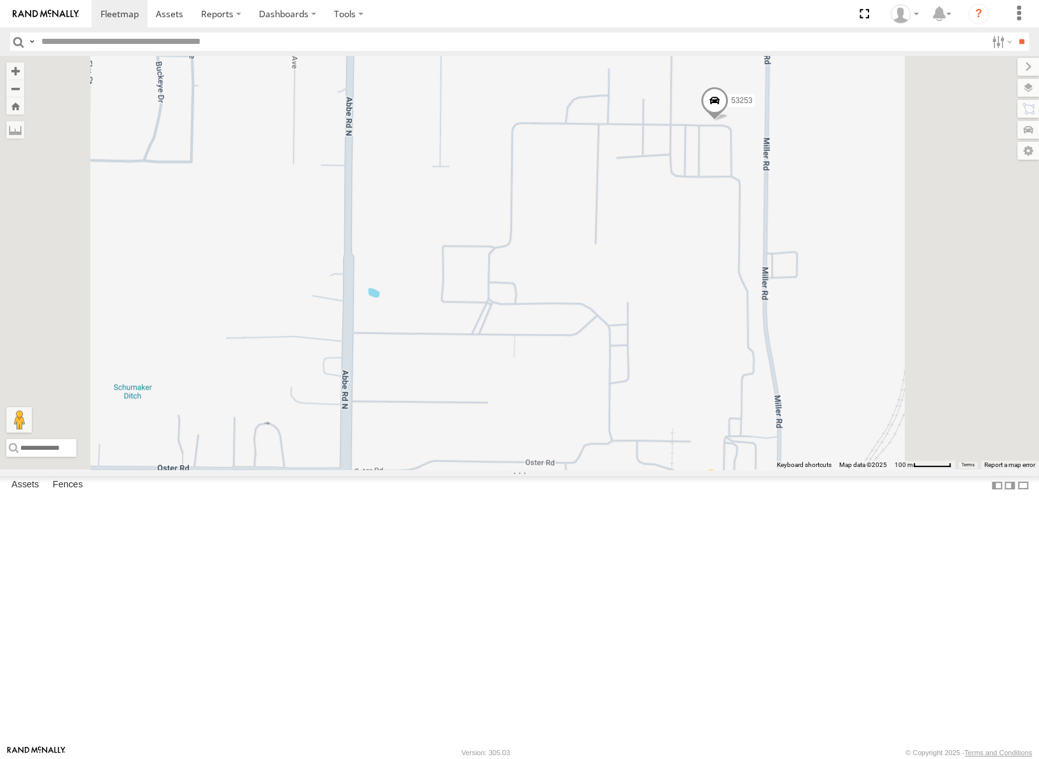
drag, startPoint x: 931, startPoint y: 363, endPoint x: 811, endPoint y: 353, distance: 120.6
click at [812, 356] on div "53281 53272 53247 53287 53233 53217 53278 53208 53252 53240 53236 53223 53251 5…" at bounding box center [519, 263] width 1039 height 414
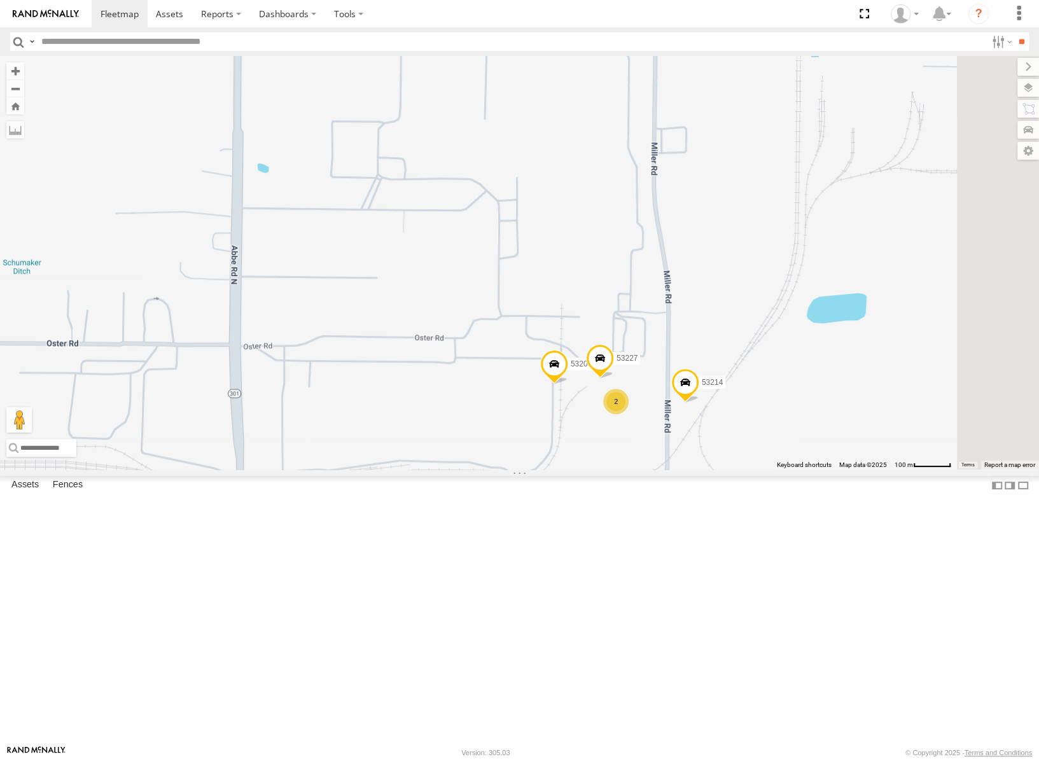
drag, startPoint x: 805, startPoint y: 481, endPoint x: 867, endPoint y: 349, distance: 145.7
click at [867, 349] on div "53281 53272 53247 53287 53233 53217 53278 53208 53252 53240 53236 53223 53251 5…" at bounding box center [519, 263] width 1039 height 414
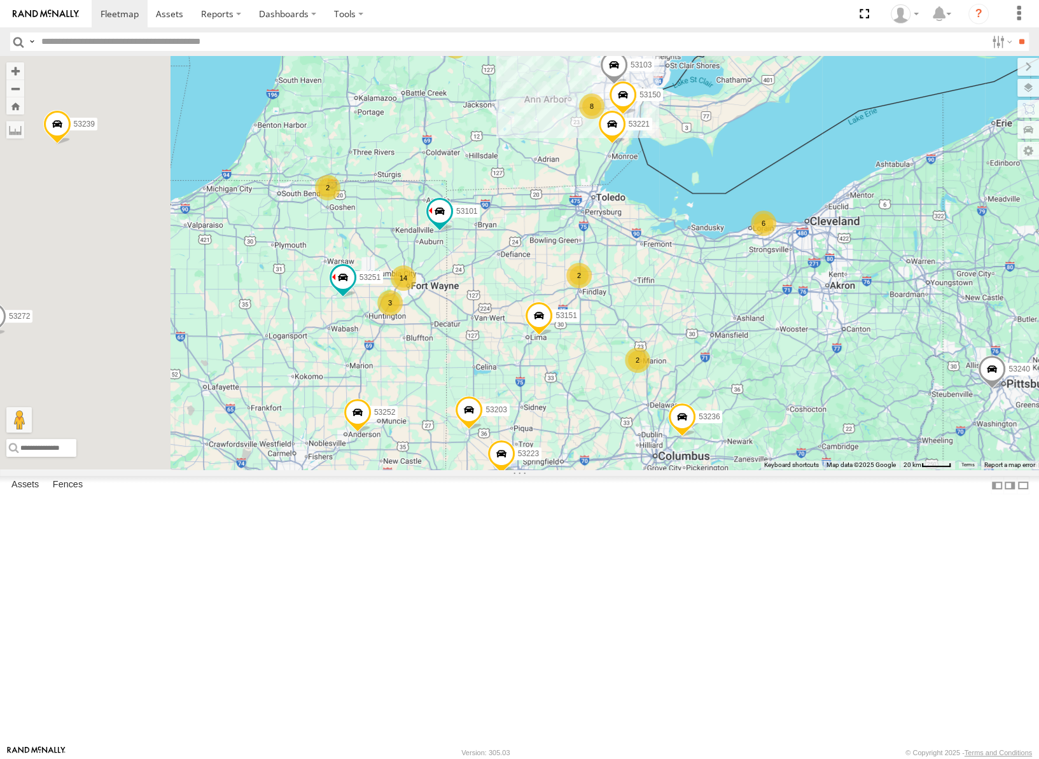
drag, startPoint x: 694, startPoint y: 476, endPoint x: 814, endPoint y: 346, distance: 177.0
click at [811, 350] on div "53281 53272 53247 53287 53233 53217 53278 53208 53252 53240 53236 53223 53251 5…" at bounding box center [519, 263] width 1039 height 414
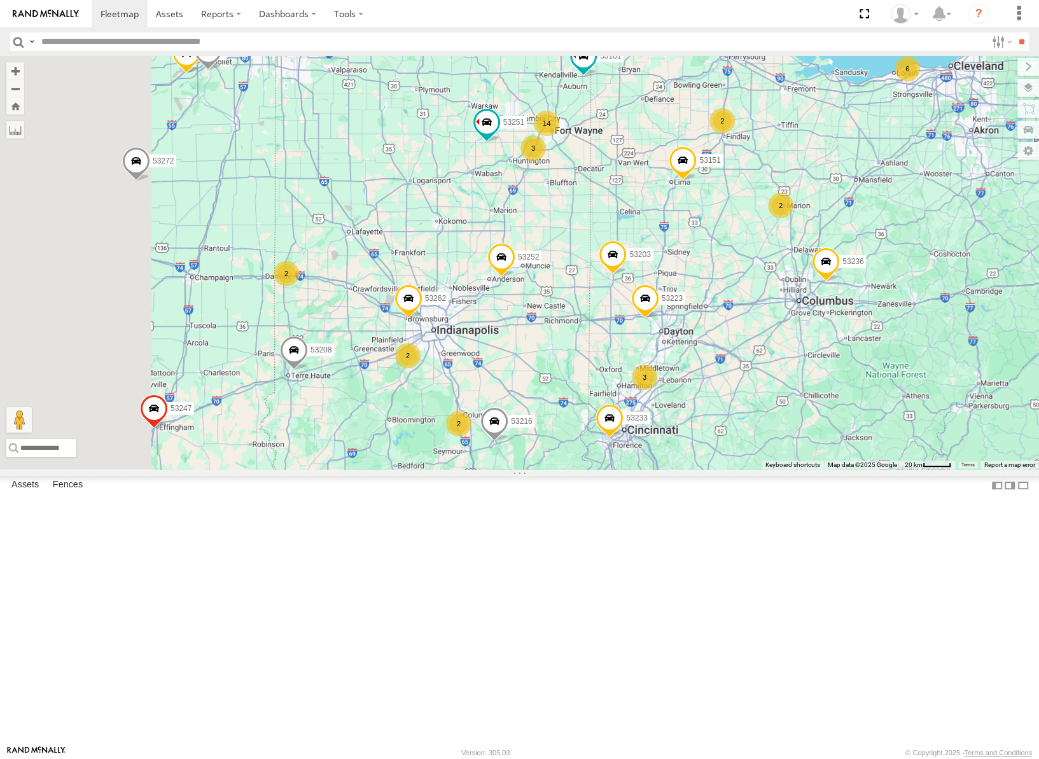
drag, startPoint x: 683, startPoint y: 613, endPoint x: 757, endPoint y: 449, distance: 179.7
click at [757, 449] on div "53281 53272 53247 53287 53233 53217 53278 53208 53252 53240 53236 53223 53251 5…" at bounding box center [519, 263] width 1039 height 414
